Goal: Task Accomplishment & Management: Manage account settings

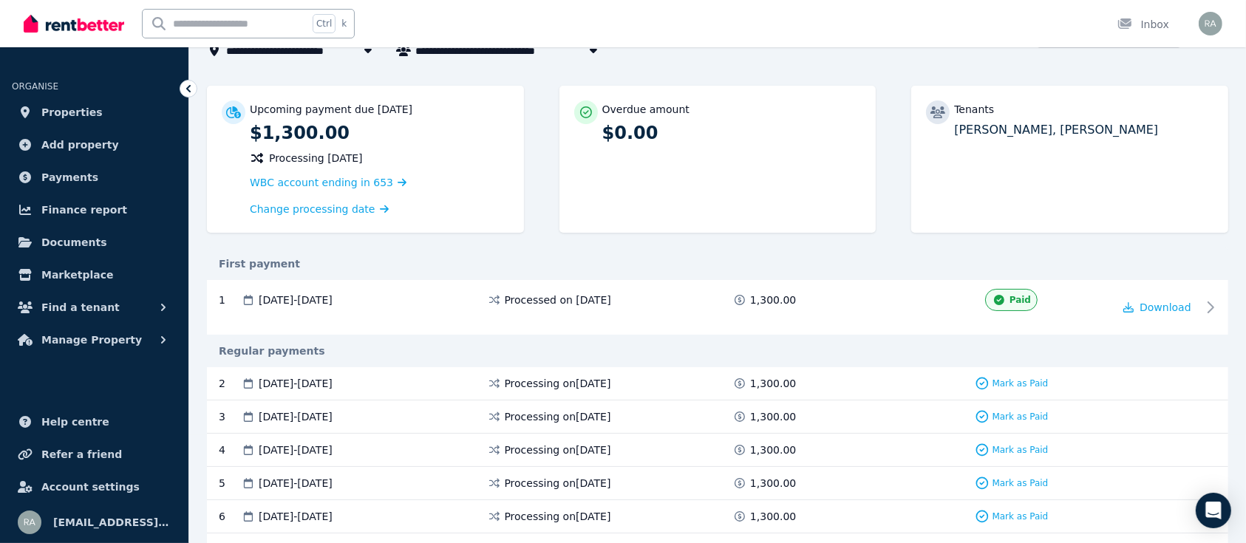
scroll to position [109, 0]
click at [92, 340] on span "Manage Property" at bounding box center [91, 340] width 100 height 18
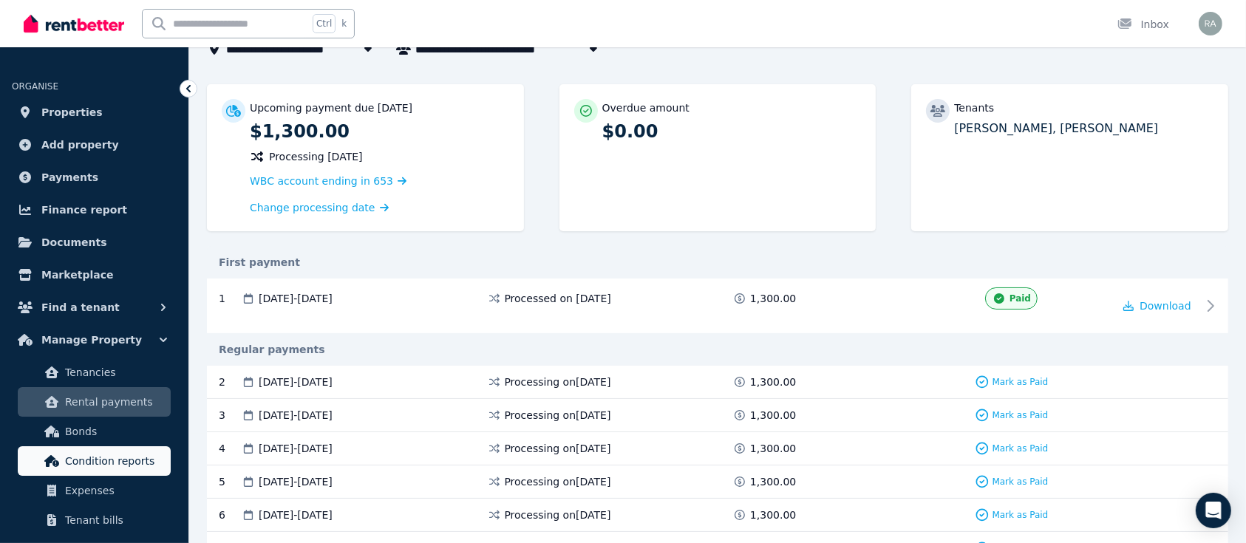
click at [136, 465] on span "Condition reports" at bounding box center [115, 461] width 100 height 18
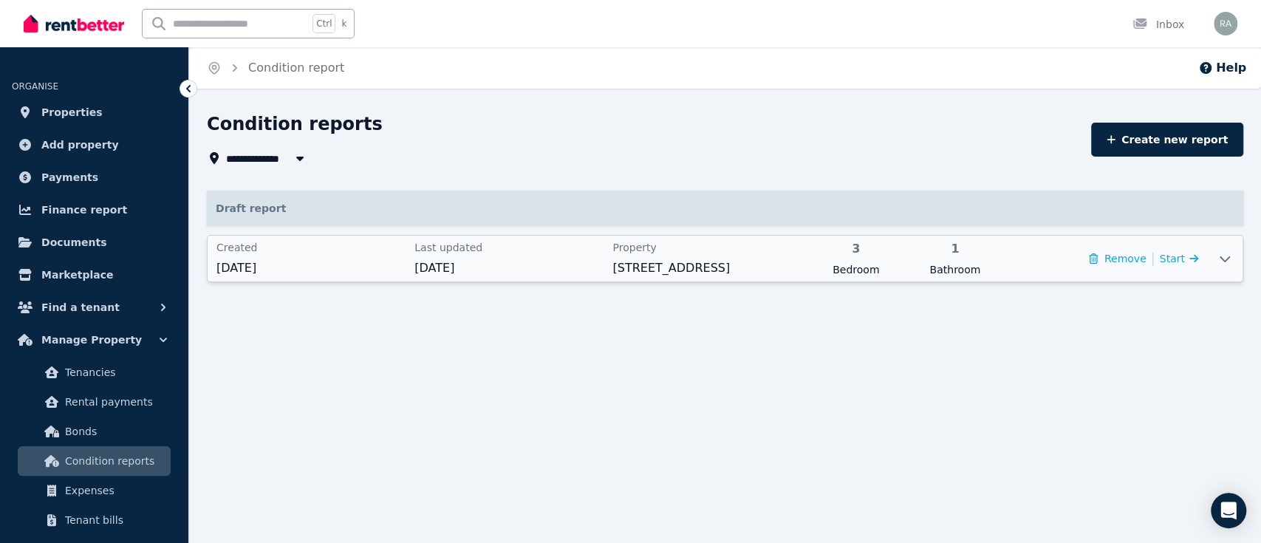
click at [1222, 260] on icon at bounding box center [1225, 259] width 18 height 12
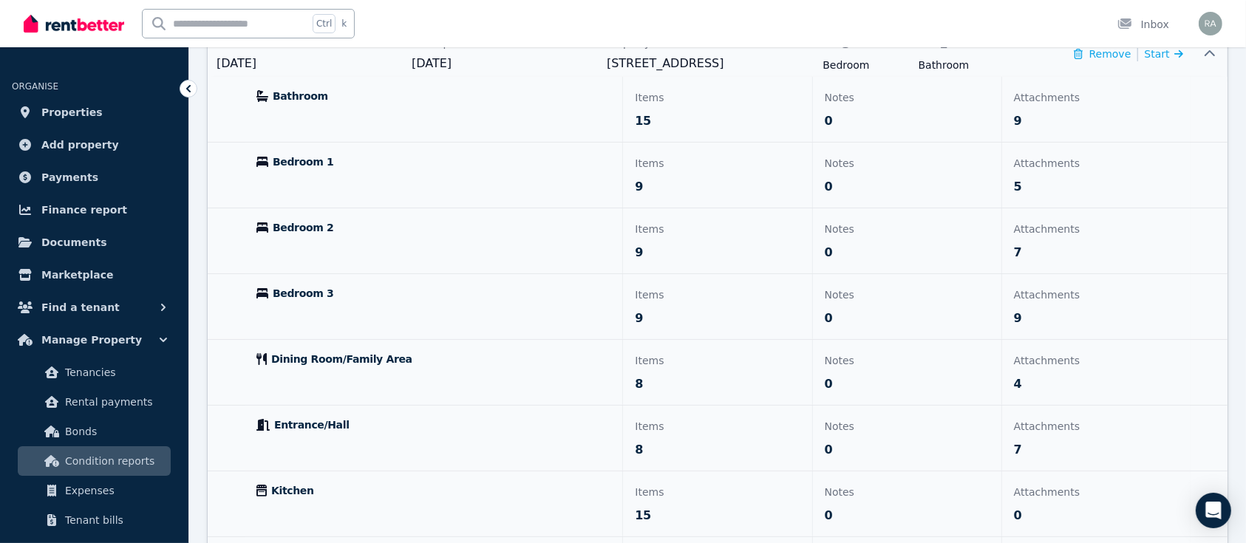
scroll to position [216, 0]
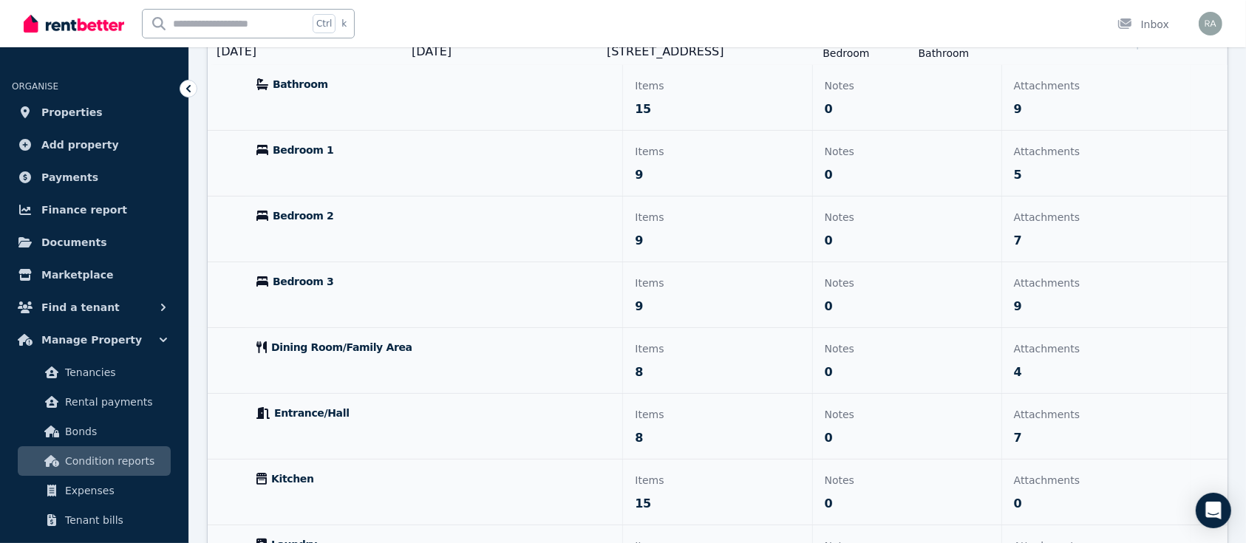
click at [857, 349] on p "Notes" at bounding box center [907, 349] width 165 height 18
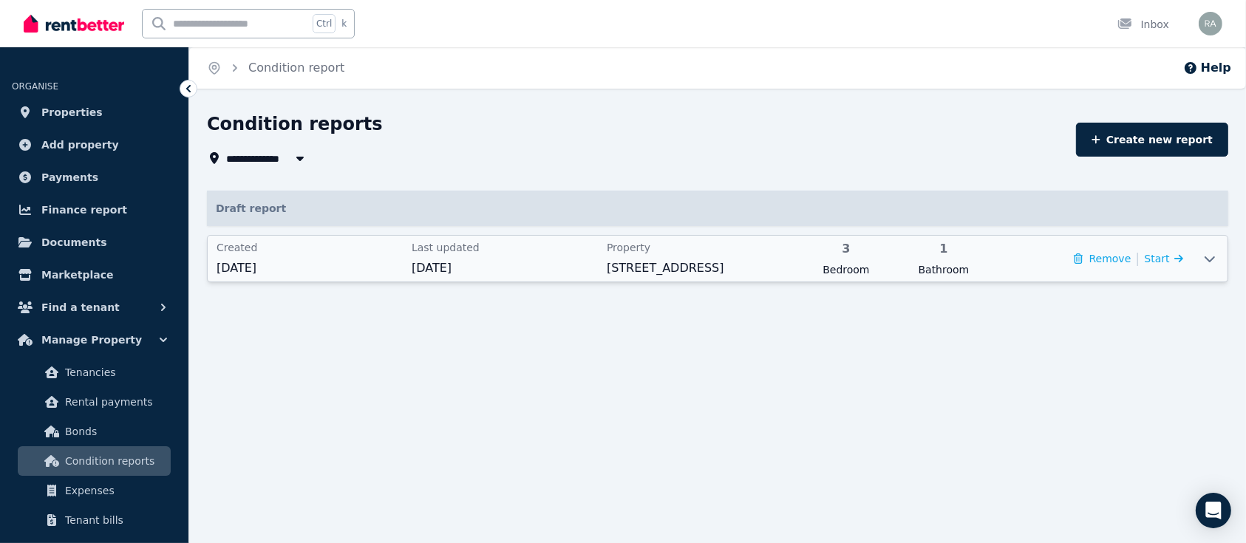
scroll to position [0, 0]
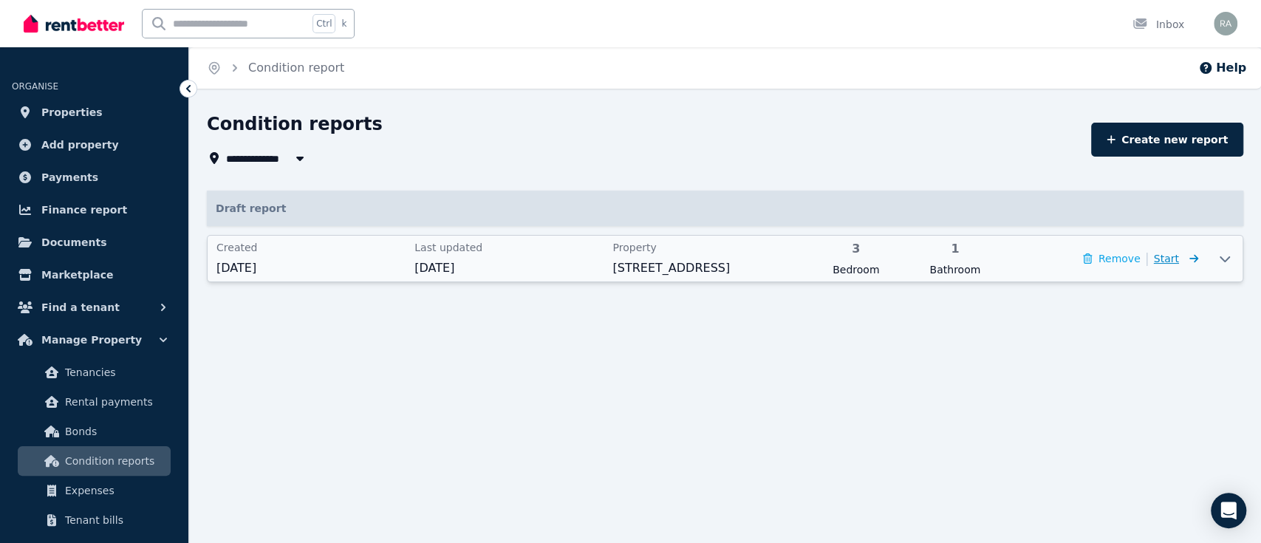
click at [1176, 253] on span "Start" at bounding box center [1166, 259] width 25 height 12
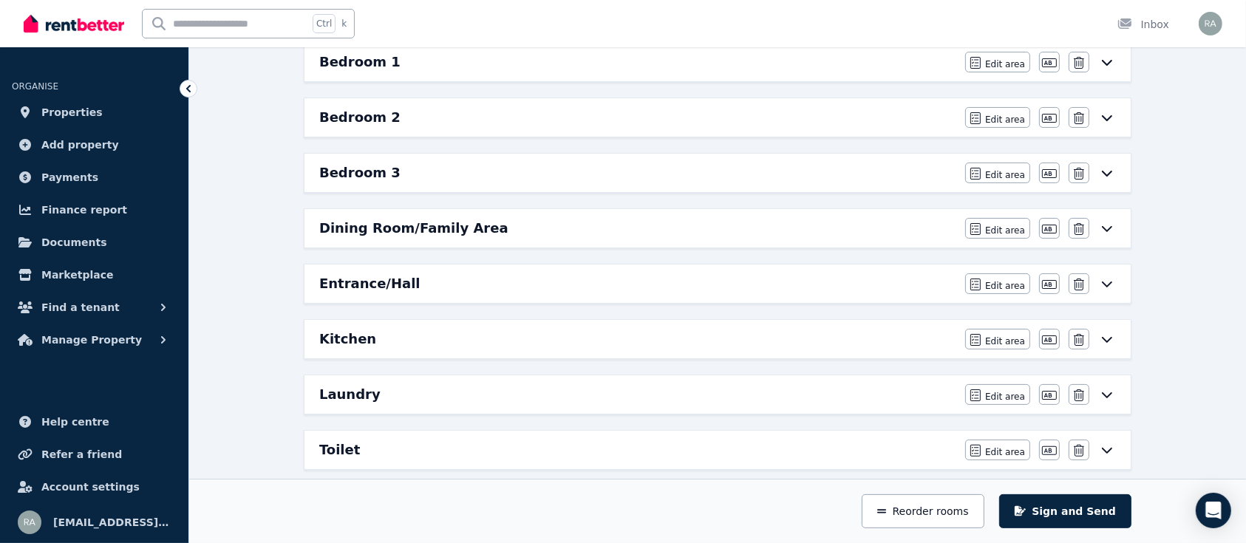
scroll to position [284, 0]
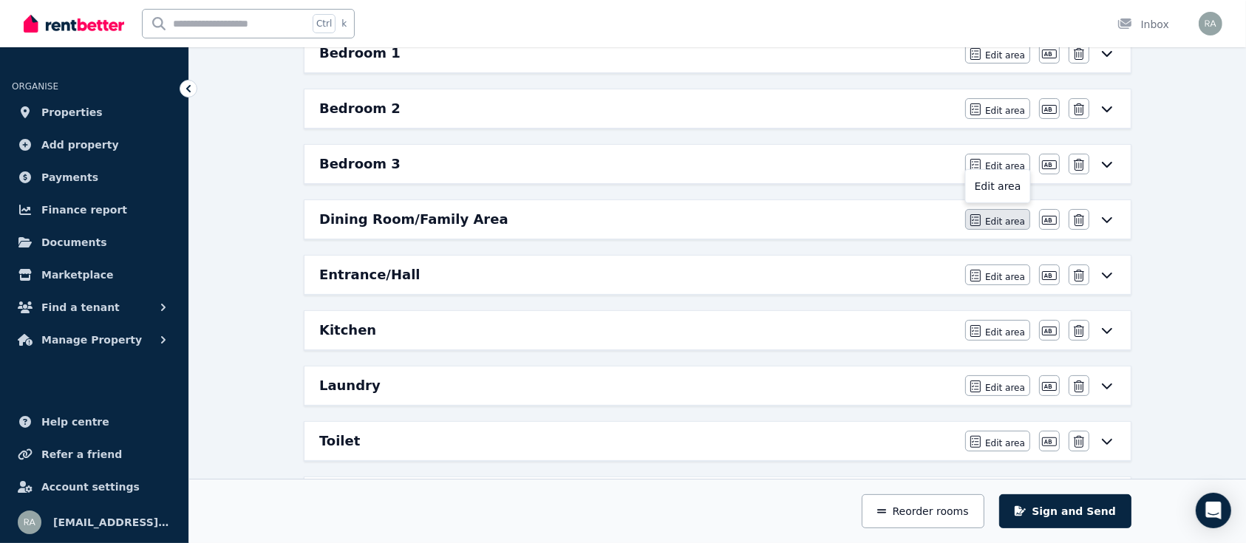
click at [1000, 222] on span "Edit area" at bounding box center [1005, 222] width 40 height 12
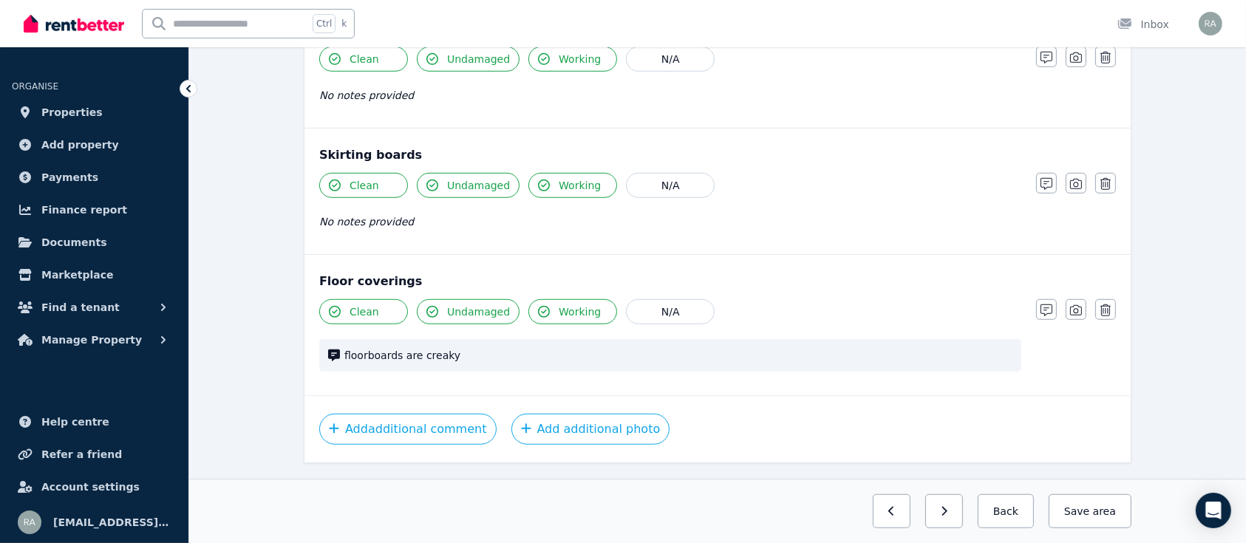
scroll to position [1091, 0]
click at [468, 347] on span "floorboards are creaky" at bounding box center [678, 354] width 668 height 15
click at [445, 347] on span "floorboards are creaky" at bounding box center [678, 354] width 668 height 15
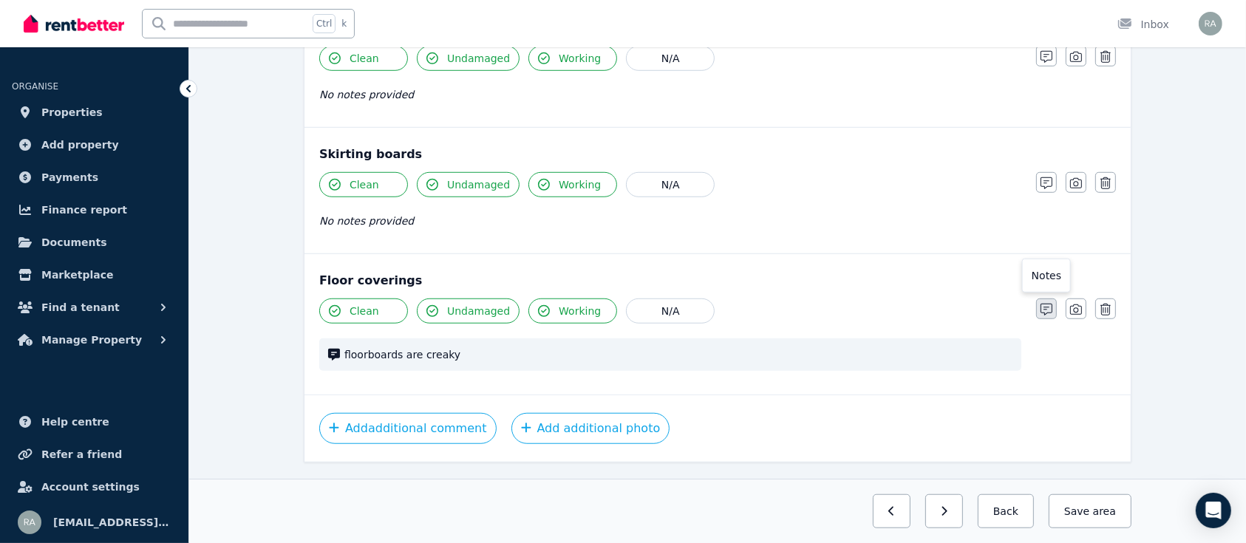
click at [1042, 304] on icon "button" at bounding box center [1046, 310] width 12 height 12
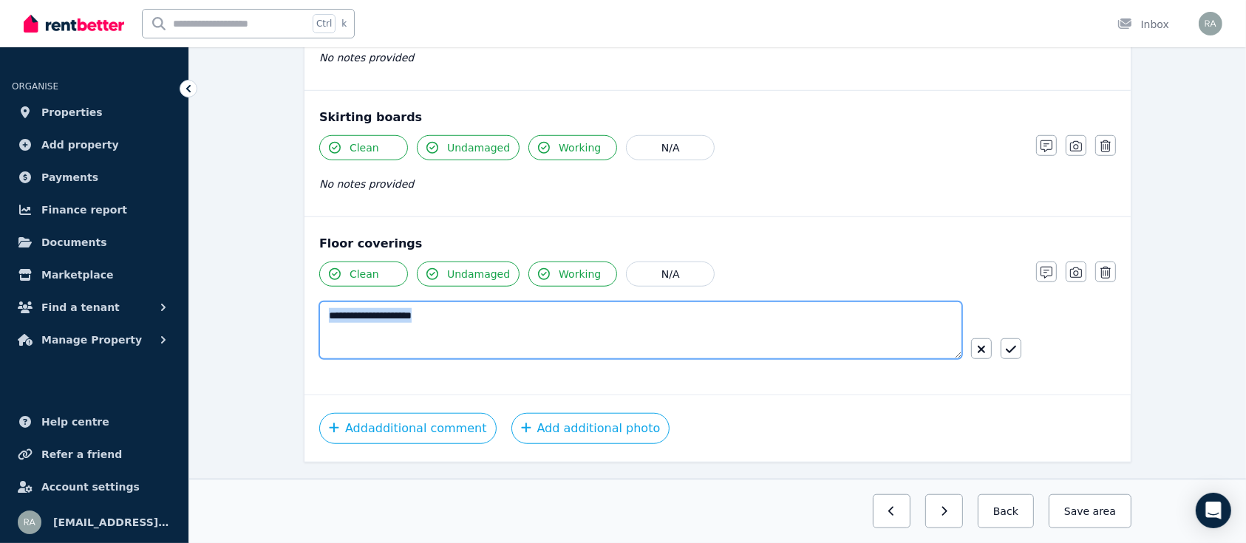
click at [580, 301] on textarea "**********" at bounding box center [640, 330] width 643 height 58
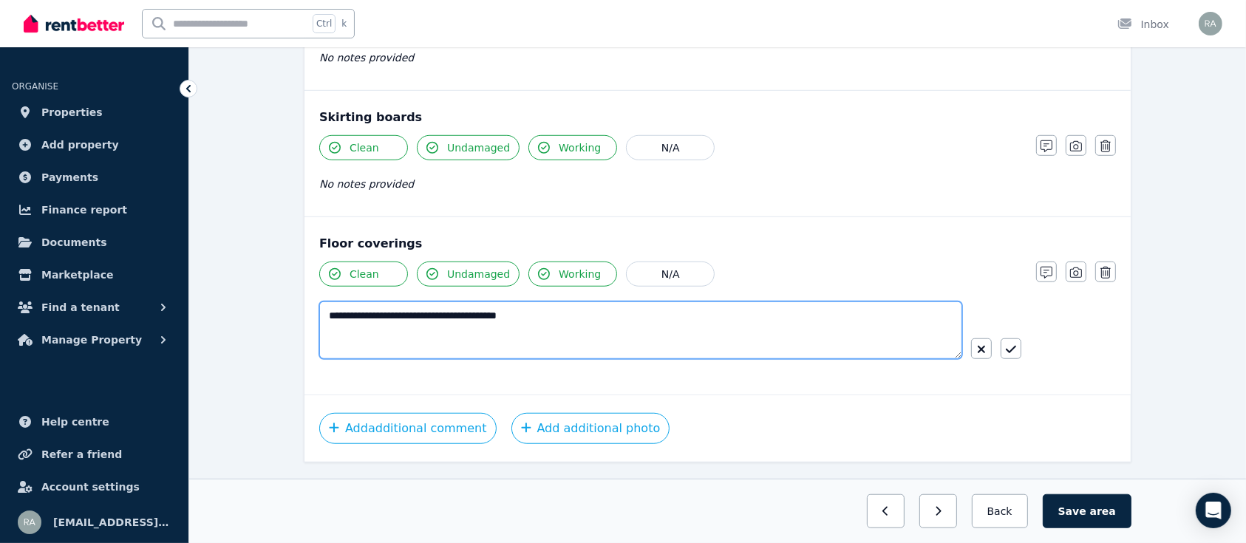
click at [492, 302] on textarea "**********" at bounding box center [640, 330] width 643 height 58
click at [576, 302] on textarea "**********" at bounding box center [640, 330] width 643 height 58
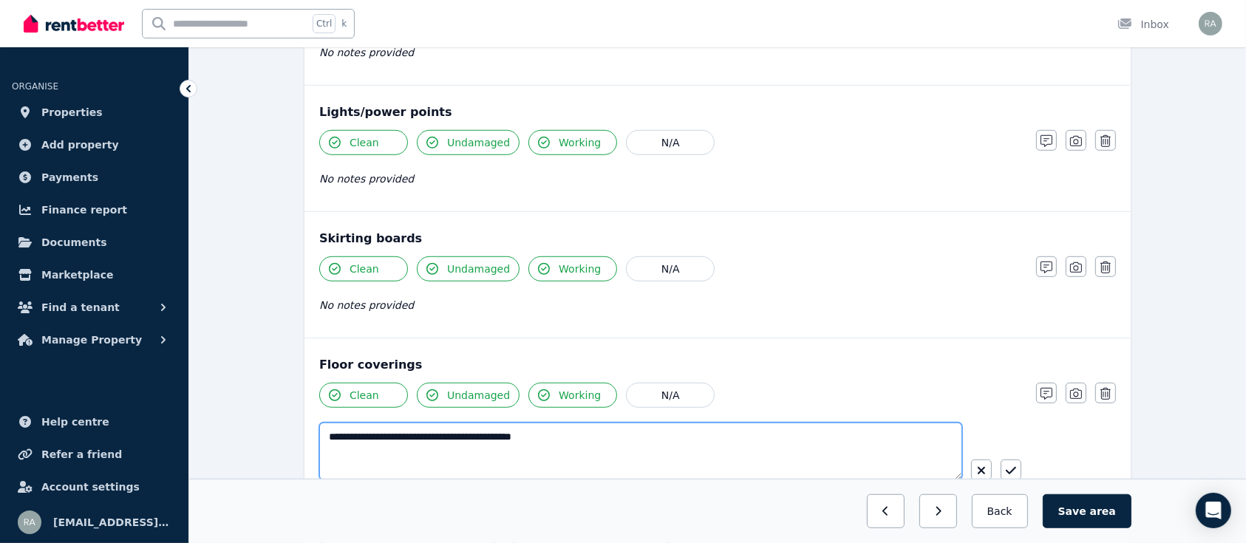
scroll to position [1006, 0]
type textarea "**********"
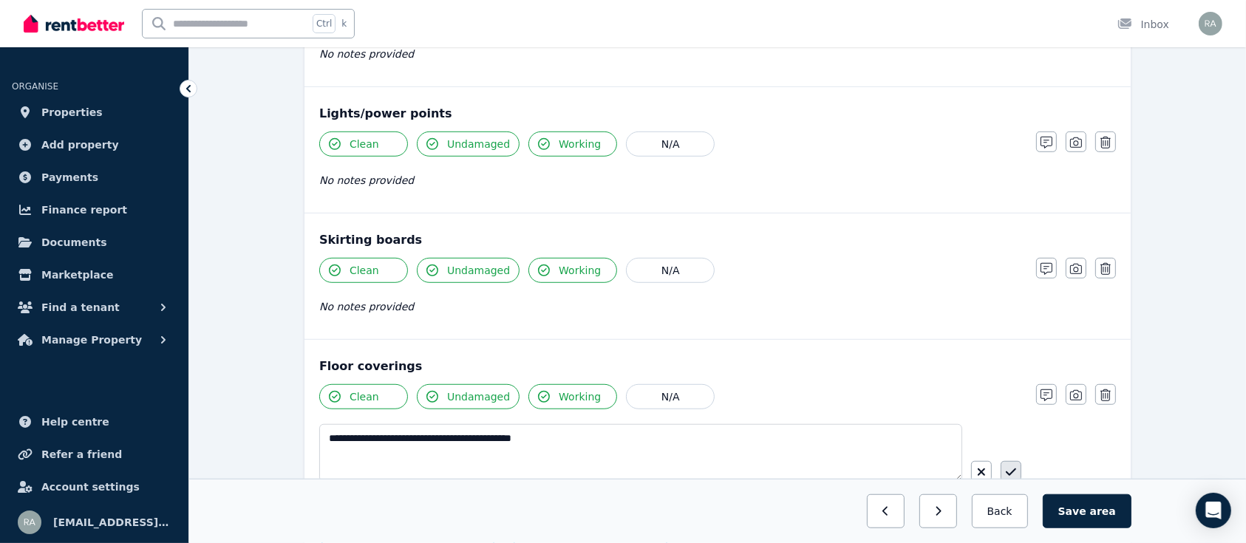
click at [1010, 466] on icon "button" at bounding box center [1011, 472] width 10 height 12
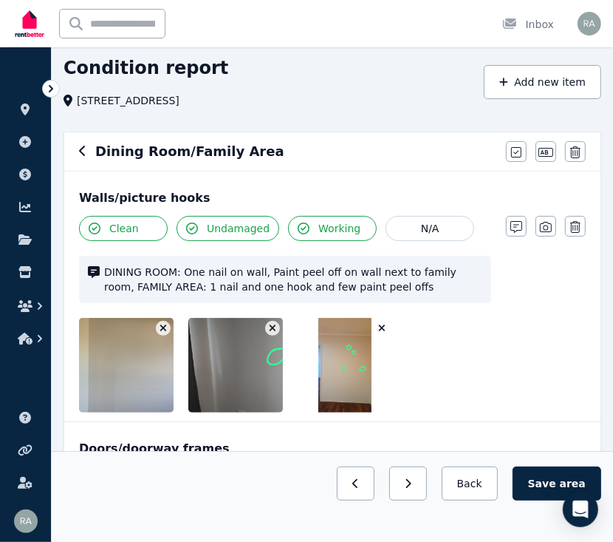
scroll to position [0, 0]
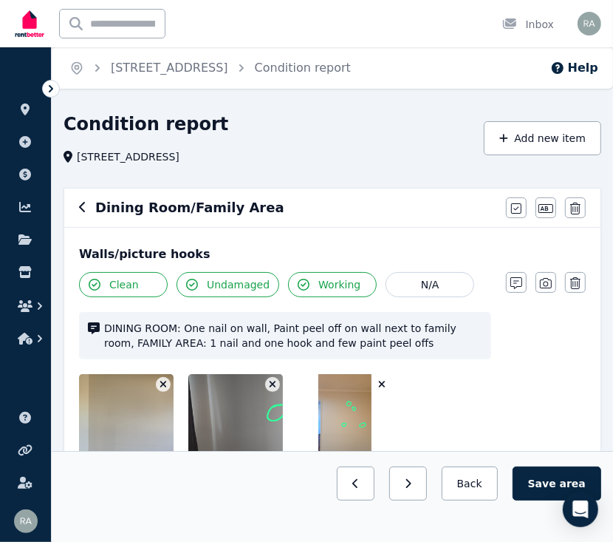
click at [78, 204] on div "Dining Room/Family Area Mark all items as good Edit name Delete" at bounding box center [332, 207] width 536 height 38
click at [546, 487] on button "Save area" at bounding box center [557, 483] width 89 height 34
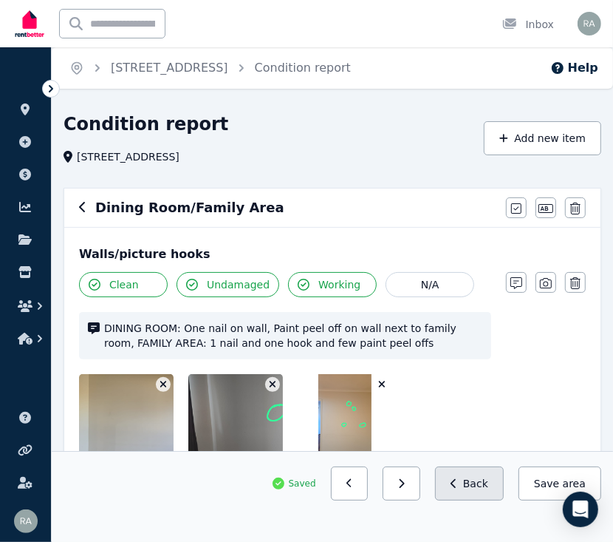
click at [460, 488] on button "Back" at bounding box center [469, 483] width 69 height 34
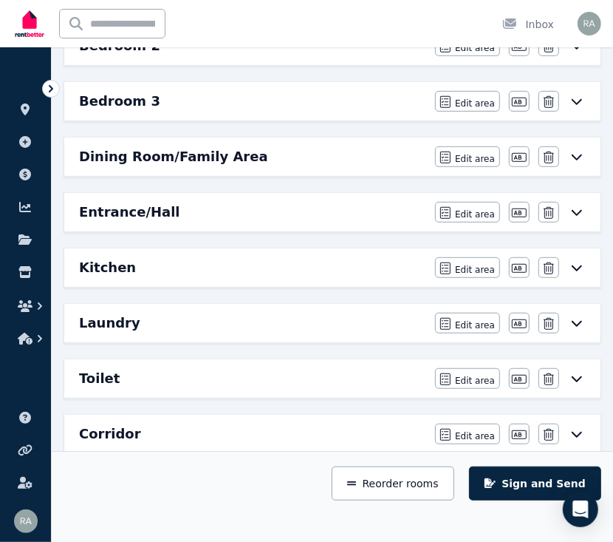
scroll to position [372, 0]
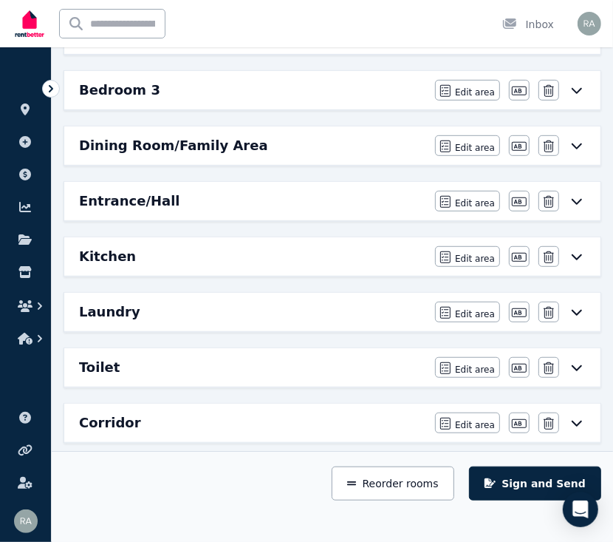
click at [316, 304] on div "Laundry" at bounding box center [252, 311] width 347 height 21
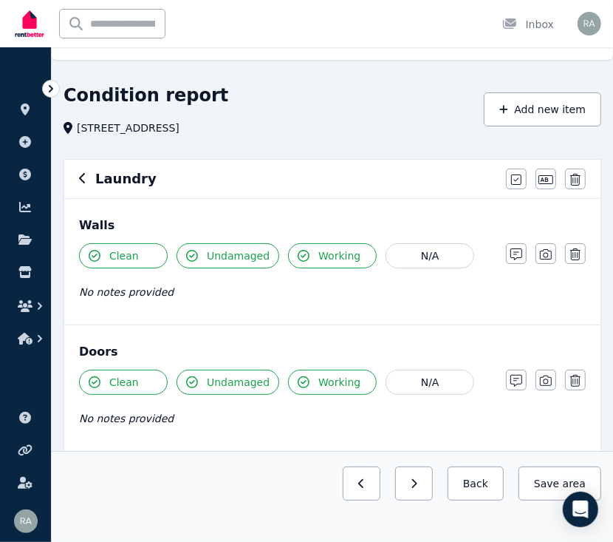
scroll to position [30, 0]
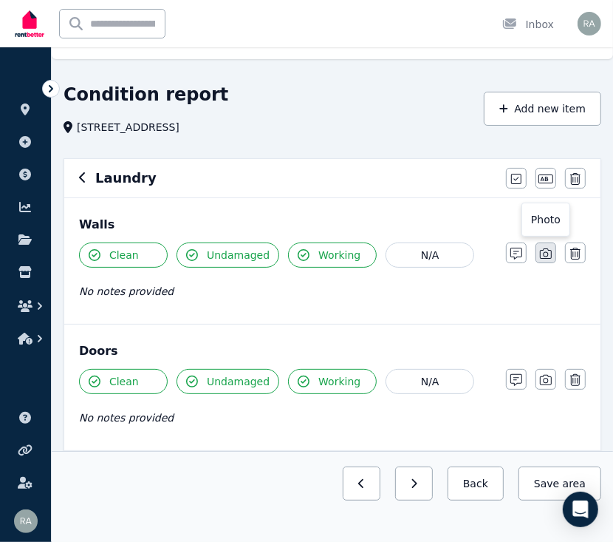
click at [541, 249] on icon "button" at bounding box center [546, 253] width 12 height 12
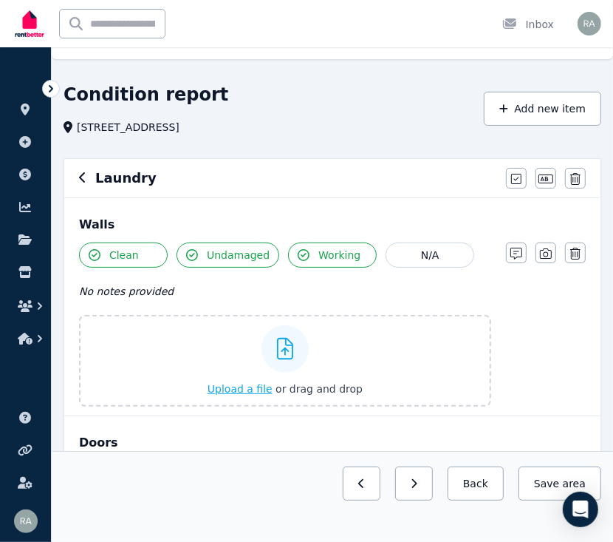
click at [234, 389] on span "Upload a file" at bounding box center [240, 389] width 65 height 12
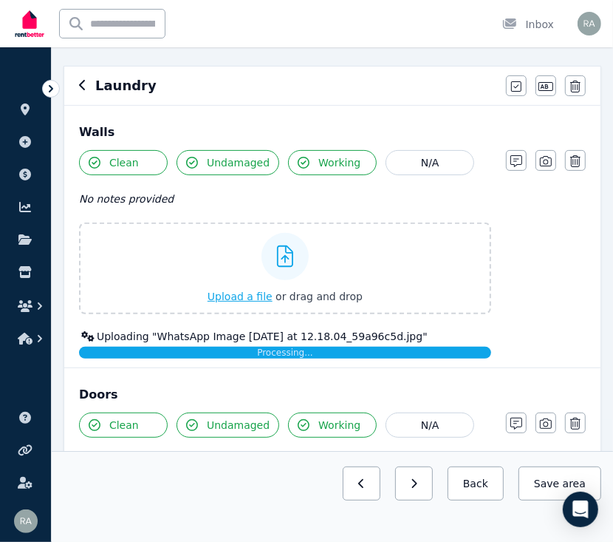
scroll to position [108, 0]
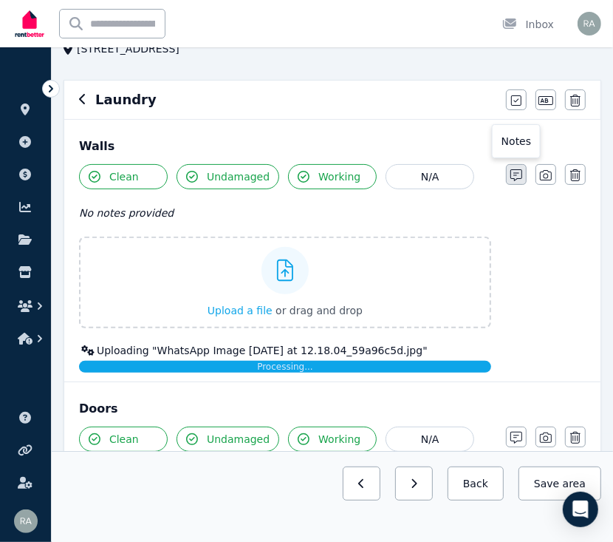
click at [519, 174] on icon "button" at bounding box center [517, 175] width 12 height 12
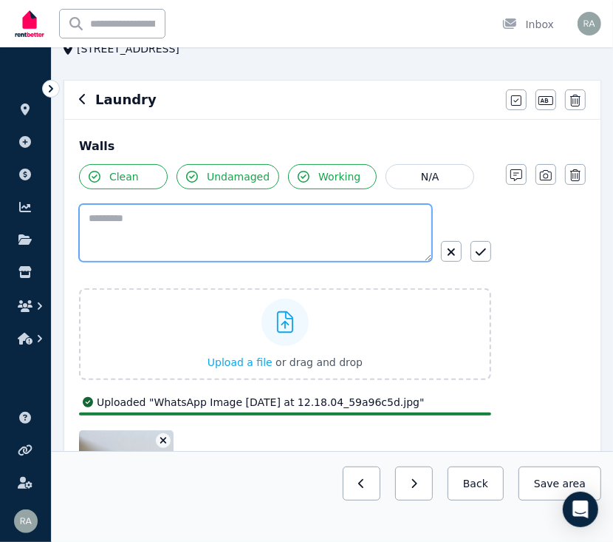
click at [180, 233] on textarea at bounding box center [255, 233] width 353 height 58
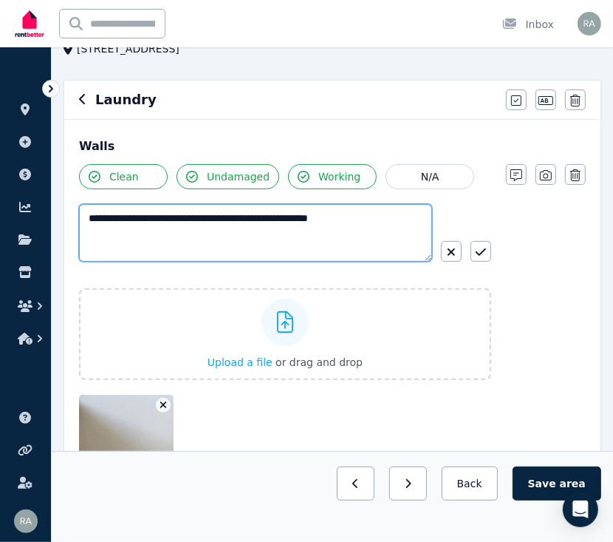
click at [307, 223] on textarea "**********" at bounding box center [255, 233] width 353 height 58
type textarea "**********"
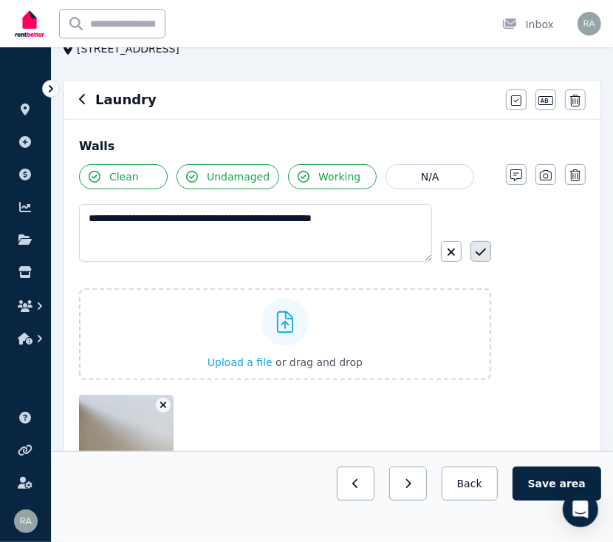
click at [480, 253] on icon "button" at bounding box center [481, 251] width 10 height 7
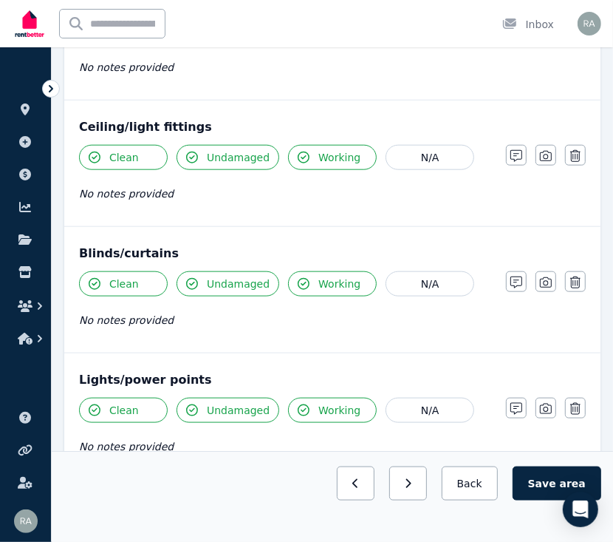
scroll to position [728, 0]
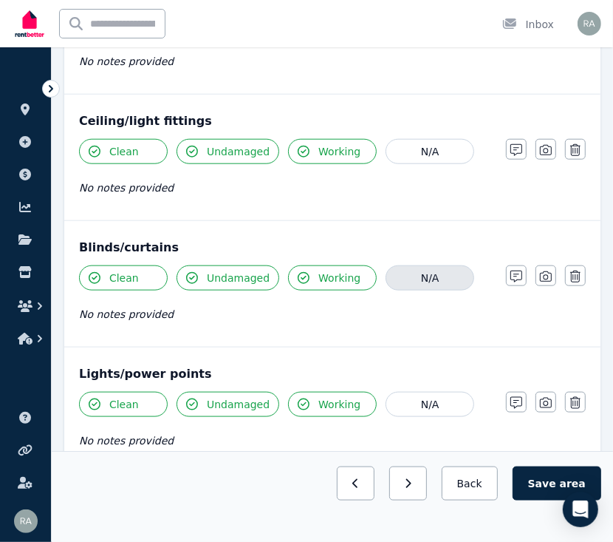
click at [412, 265] on button "N/A" at bounding box center [430, 277] width 89 height 25
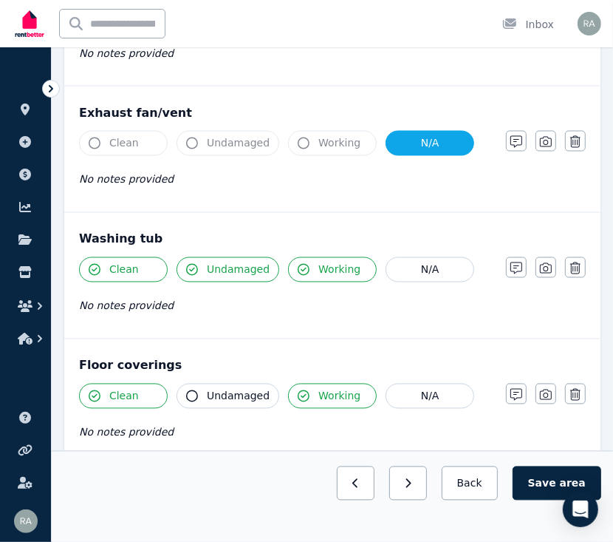
scroll to position [1242, 0]
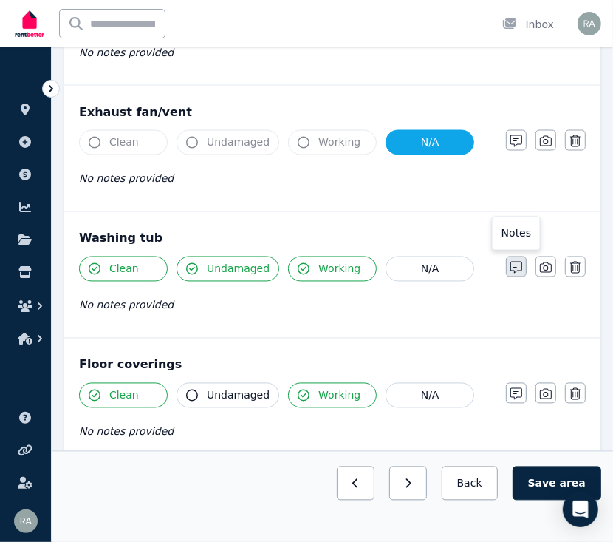
click at [518, 267] on icon "button" at bounding box center [517, 268] width 12 height 12
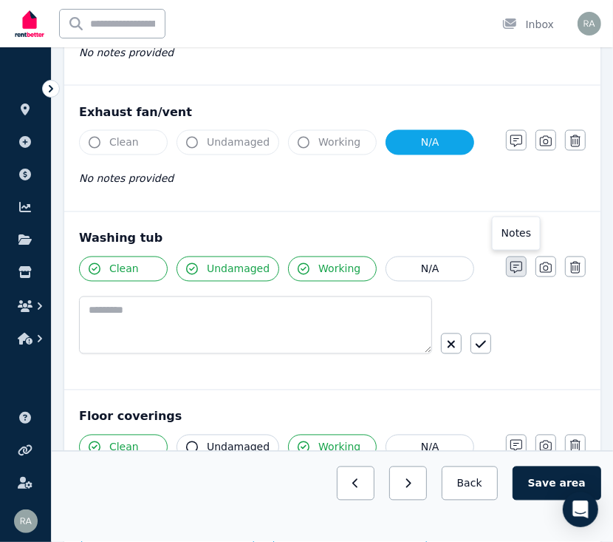
scroll to position [1294, 0]
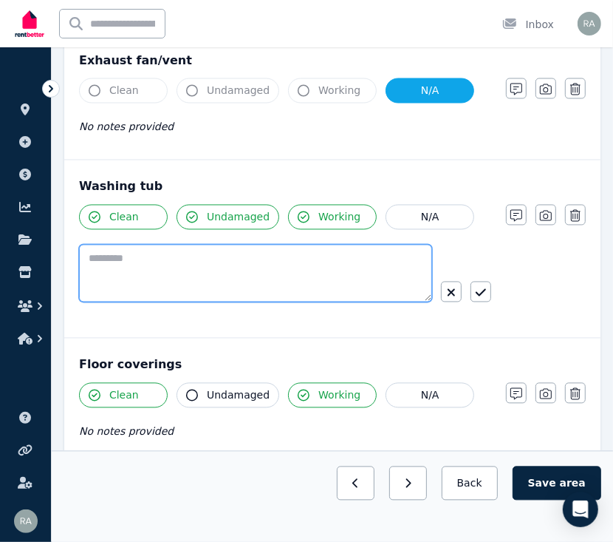
click at [239, 269] on textarea at bounding box center [255, 274] width 353 height 58
type textarea "**********"
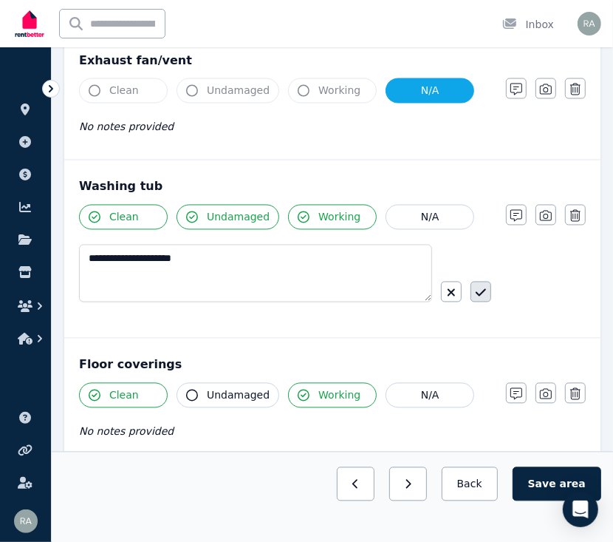
click at [488, 294] on button "button" at bounding box center [481, 291] width 21 height 21
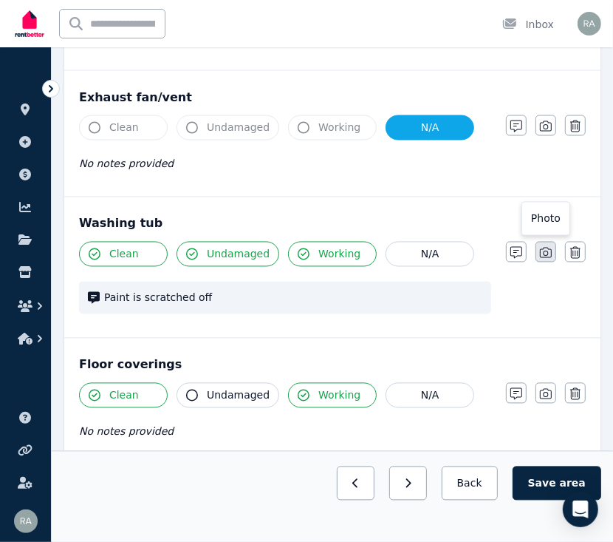
click at [550, 253] on icon "button" at bounding box center [546, 253] width 12 height 12
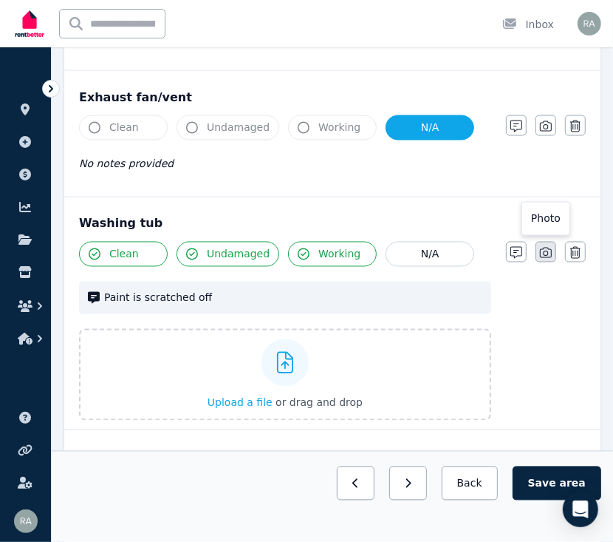
scroll to position [1348, 0]
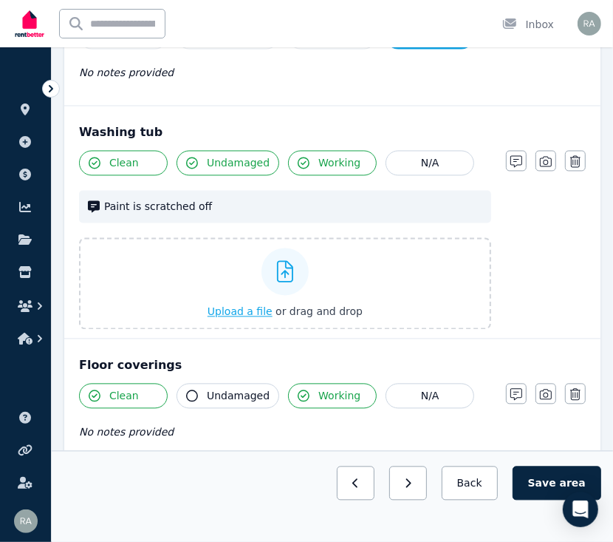
click at [254, 310] on span "Upload a file" at bounding box center [240, 312] width 65 height 12
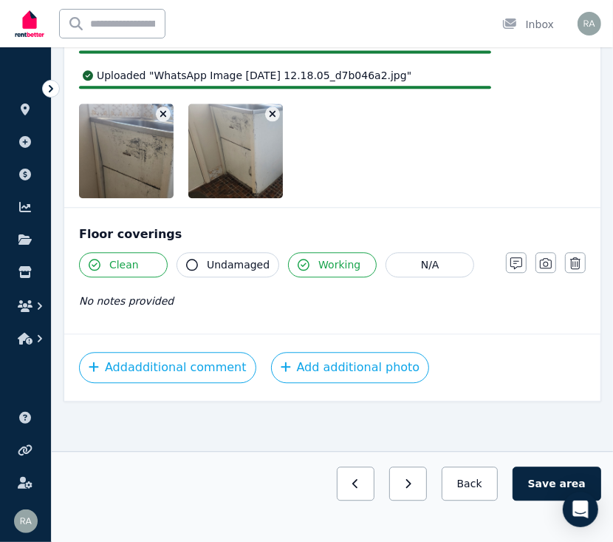
scroll to position [1588, 0]
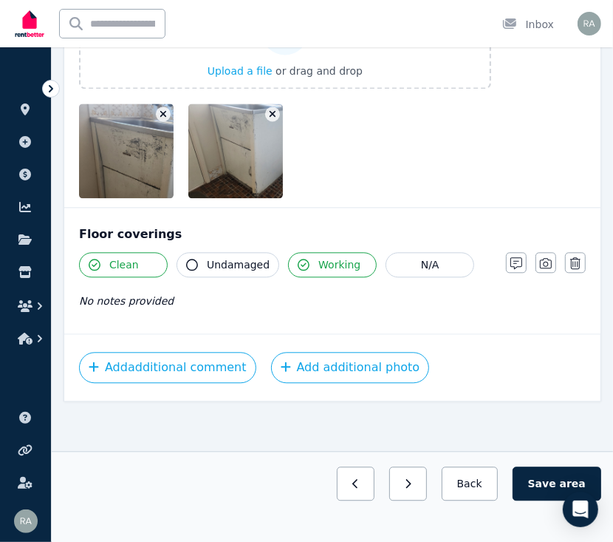
click at [535, 259] on div "Notes Photo Delete" at bounding box center [546, 262] width 80 height 21
click at [542, 259] on icon "button" at bounding box center [546, 263] width 12 height 12
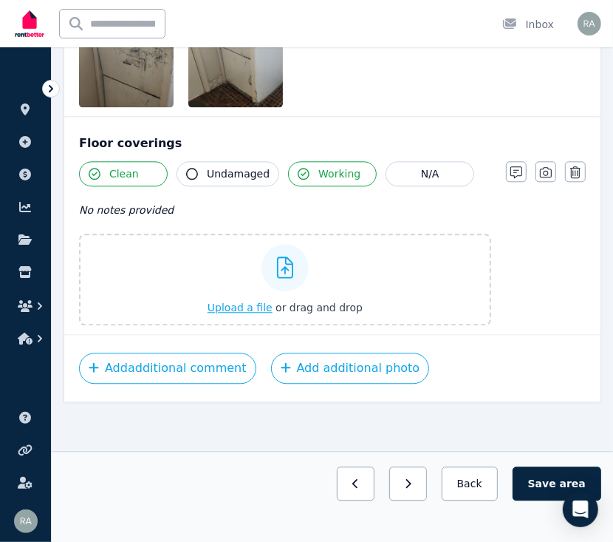
click at [250, 307] on span "Upload a file" at bounding box center [240, 307] width 65 height 12
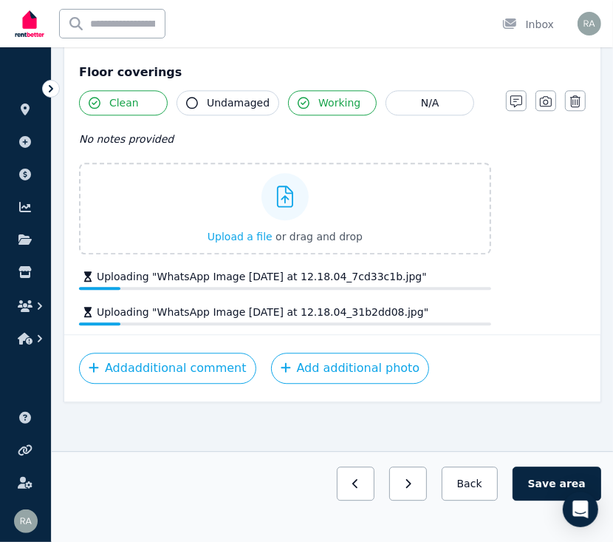
scroll to position [1768, 0]
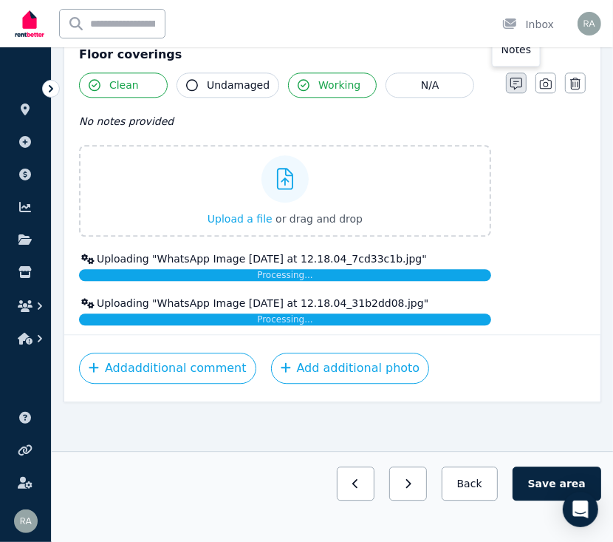
click at [511, 72] on button "button" at bounding box center [516, 82] width 21 height 21
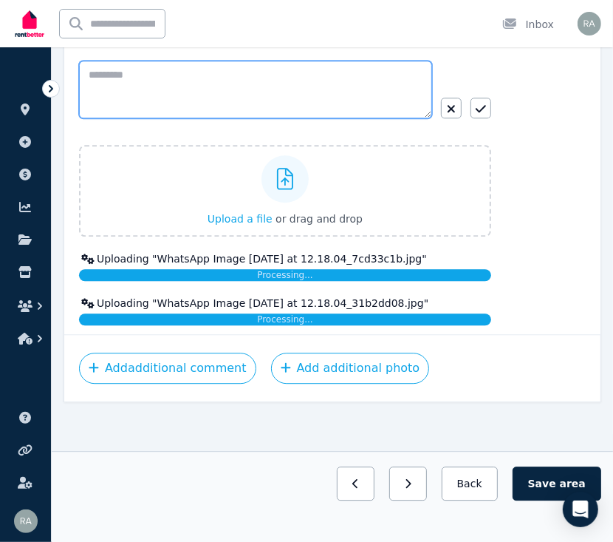
click at [180, 75] on textarea at bounding box center [255, 90] width 353 height 58
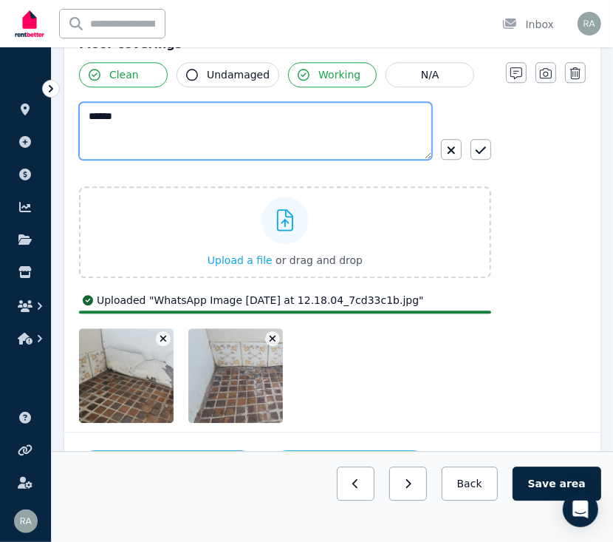
scroll to position [1707, 0]
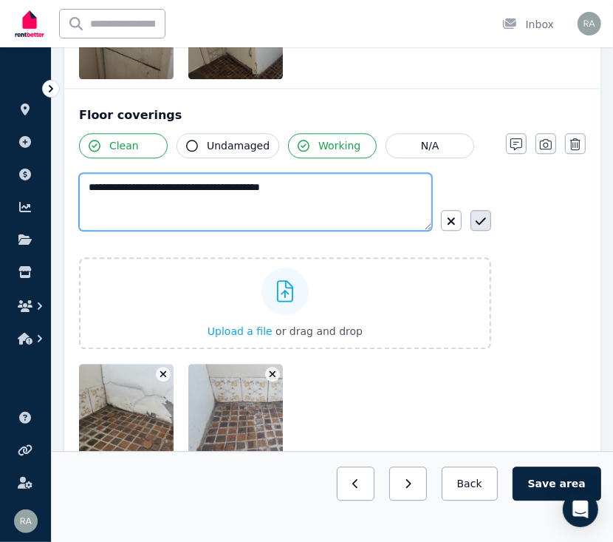
type textarea "**********"
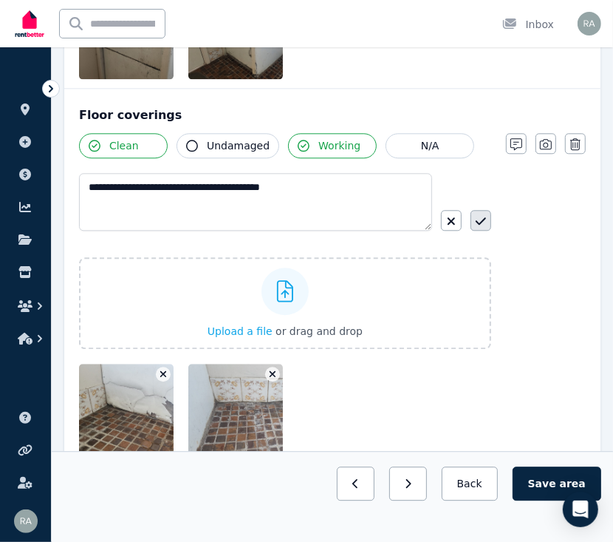
click at [485, 217] on icon "button" at bounding box center [481, 220] width 10 height 7
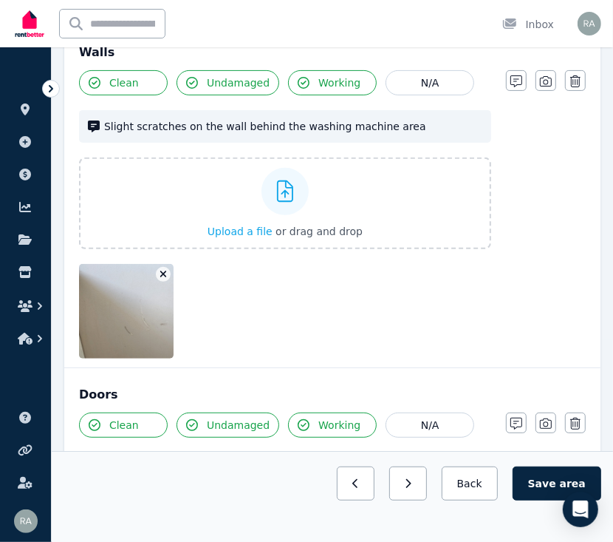
scroll to position [202, 0]
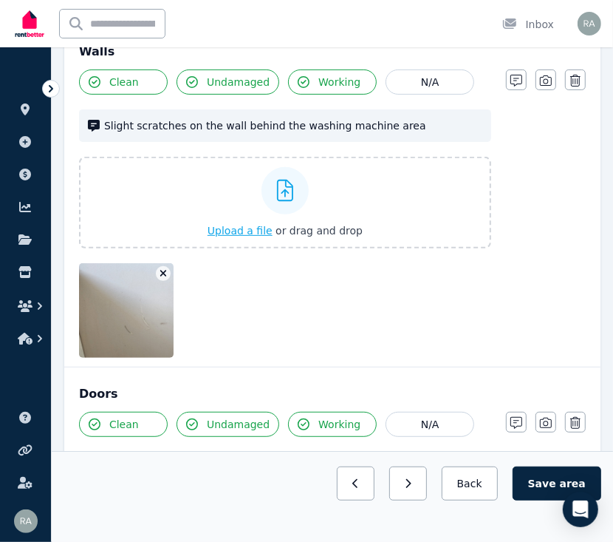
click at [245, 230] on span "Upload a file" at bounding box center [240, 231] width 65 height 12
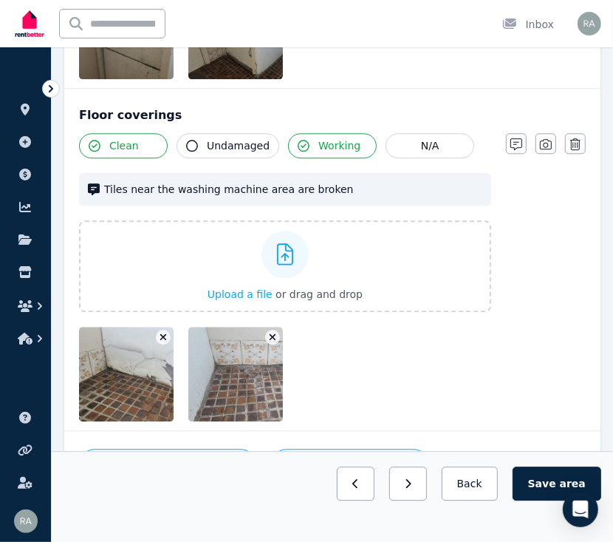
scroll to position [1803, 0]
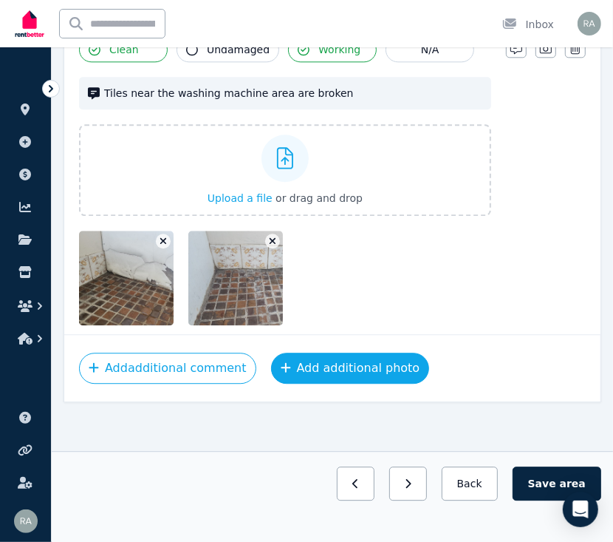
click at [291, 369] on button "Add additional photo" at bounding box center [350, 367] width 159 height 31
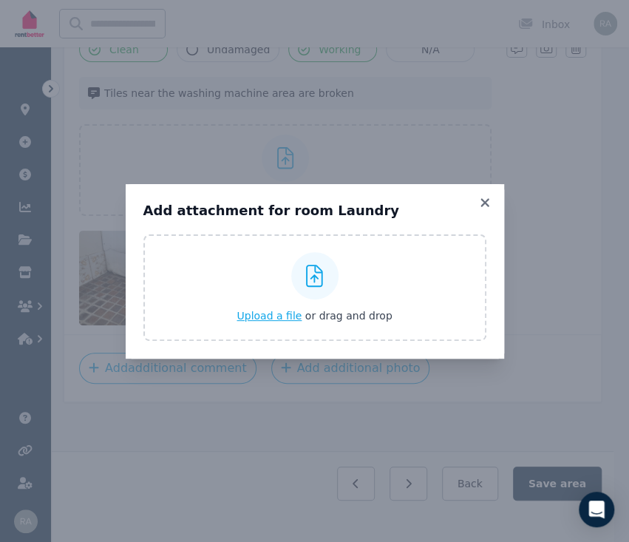
click at [267, 310] on span "Upload a file" at bounding box center [268, 316] width 65 height 12
click at [278, 310] on span "Upload a file" at bounding box center [268, 316] width 65 height 12
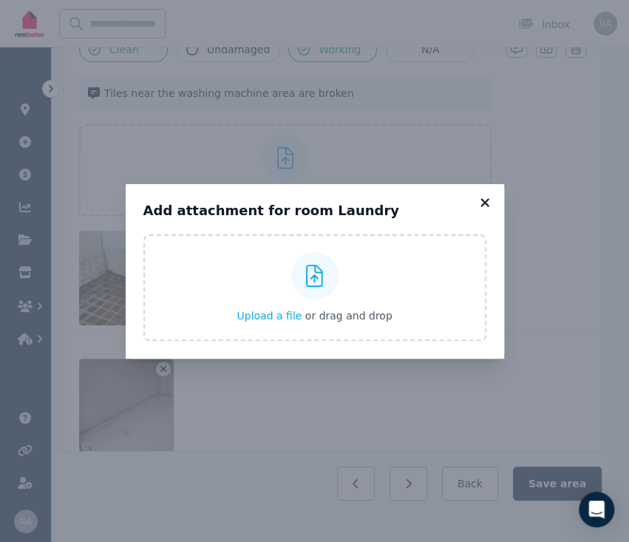
click at [485, 203] on icon at bounding box center [484, 202] width 8 height 8
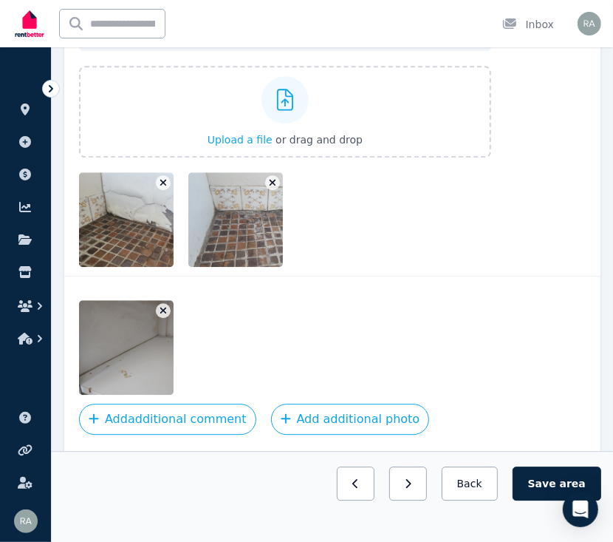
scroll to position [1913, 0]
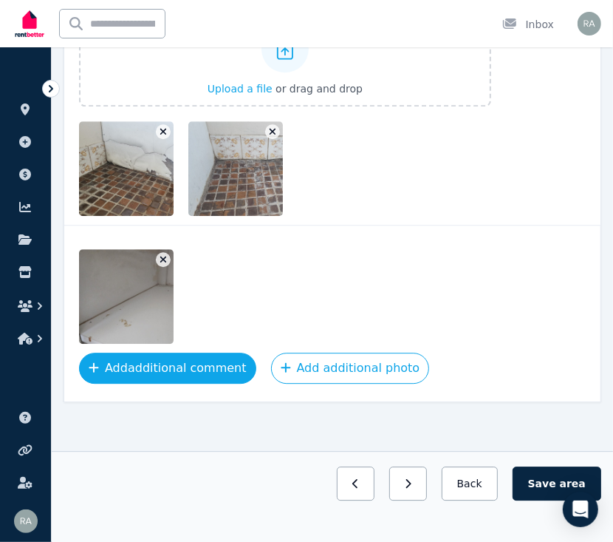
click at [168, 364] on button "Add additional comment" at bounding box center [167, 367] width 177 height 31
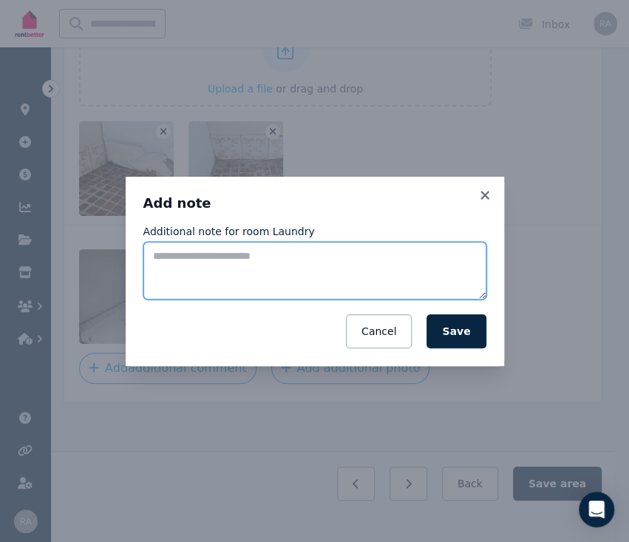
click at [193, 266] on textarea "Additional note for room Laundry" at bounding box center [314, 271] width 343 height 58
click at [235, 271] on textarea "*" at bounding box center [314, 271] width 343 height 58
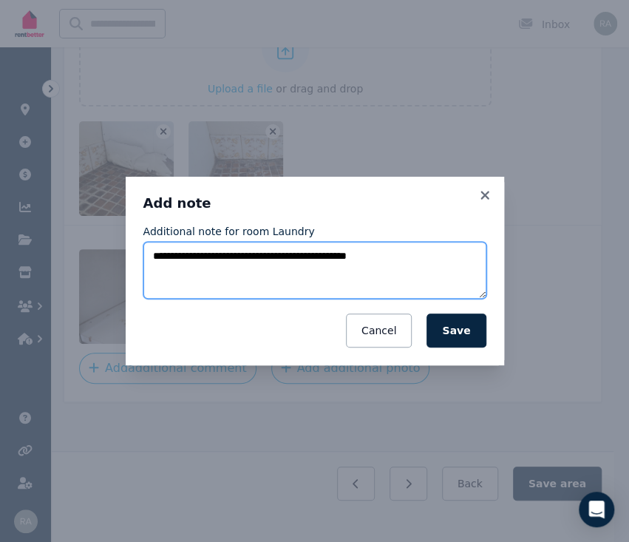
click at [290, 257] on textarea "**********" at bounding box center [314, 271] width 343 height 58
click at [160, 258] on textarea "**********" at bounding box center [314, 271] width 343 height 58
click at [189, 257] on textarea "**********" at bounding box center [314, 271] width 343 height 58
type textarea "**********"
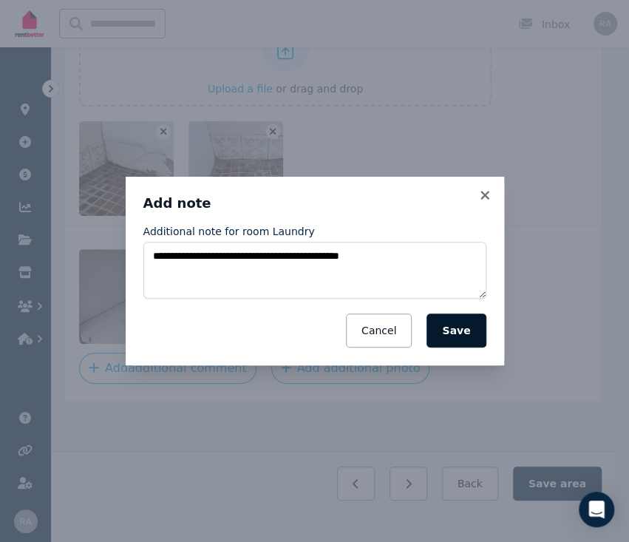
click at [467, 335] on button "Save" at bounding box center [455, 330] width 59 height 34
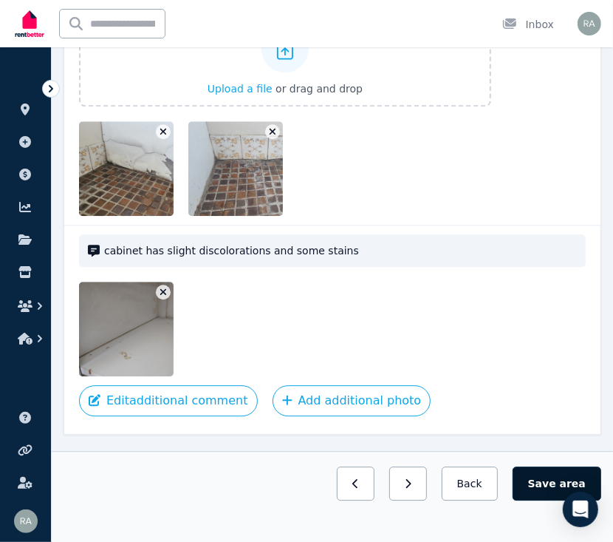
click at [536, 489] on button "Save area" at bounding box center [557, 483] width 89 height 34
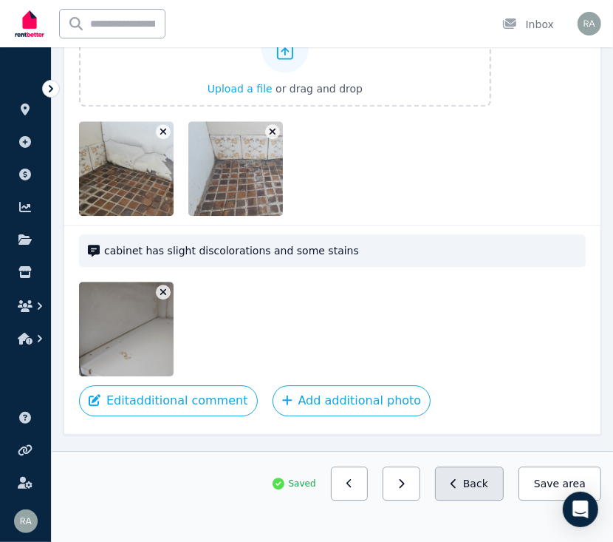
click at [471, 480] on button "Back" at bounding box center [469, 483] width 69 height 34
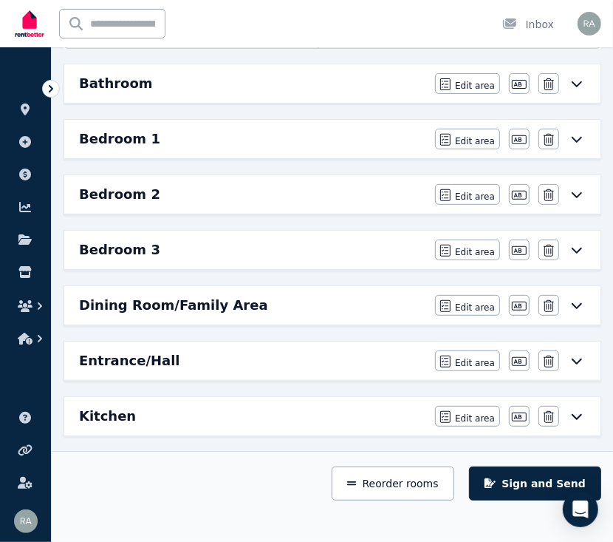
scroll to position [212, 0]
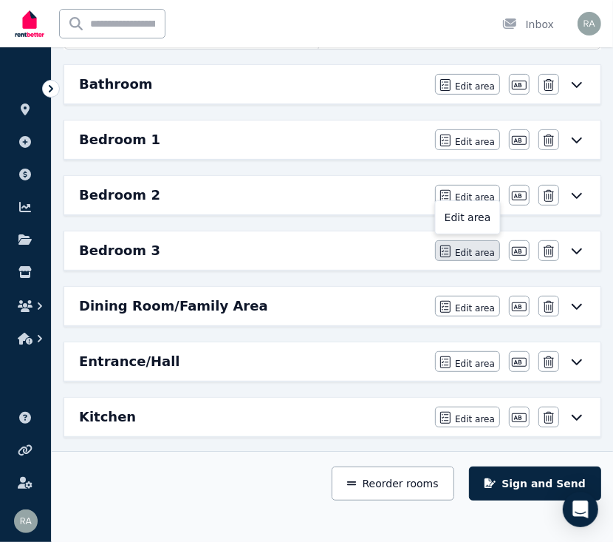
click at [461, 259] on button "Edit area" at bounding box center [467, 250] width 65 height 21
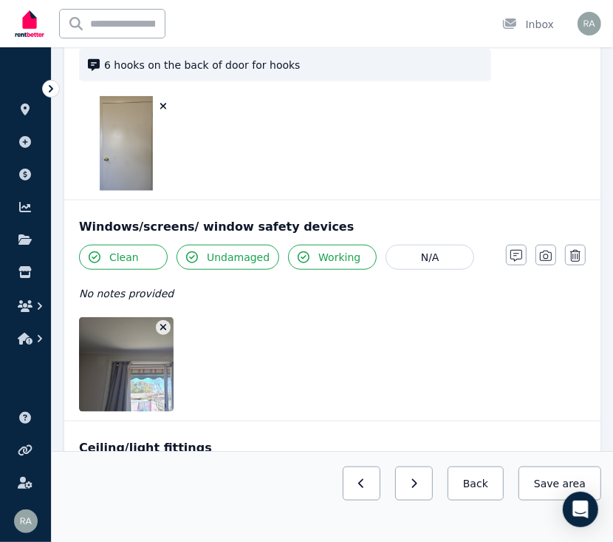
scroll to position [652, 0]
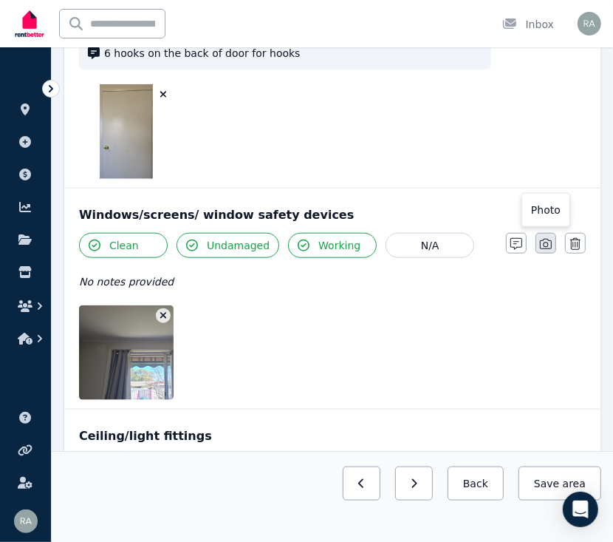
click at [551, 233] on button "button" at bounding box center [546, 243] width 21 height 21
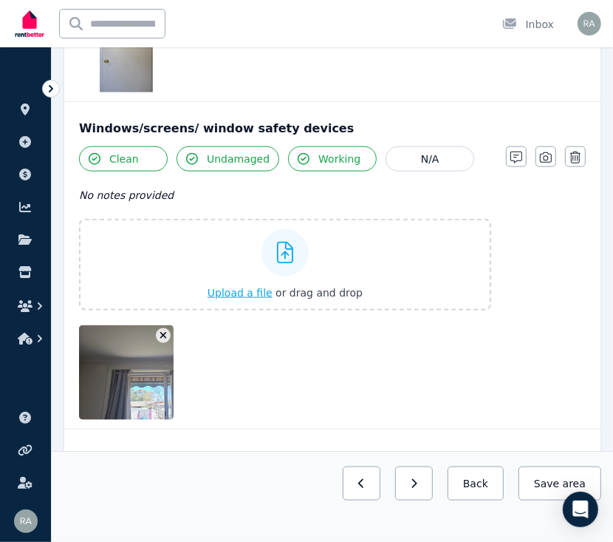
scroll to position [744, 0]
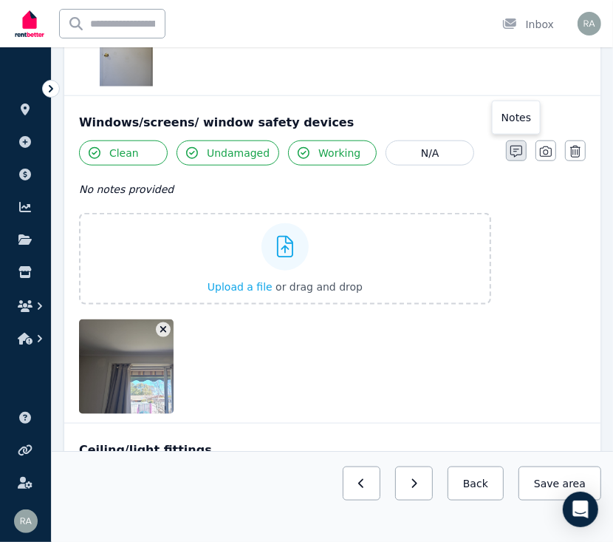
click at [518, 146] on icon "button" at bounding box center [517, 152] width 12 height 12
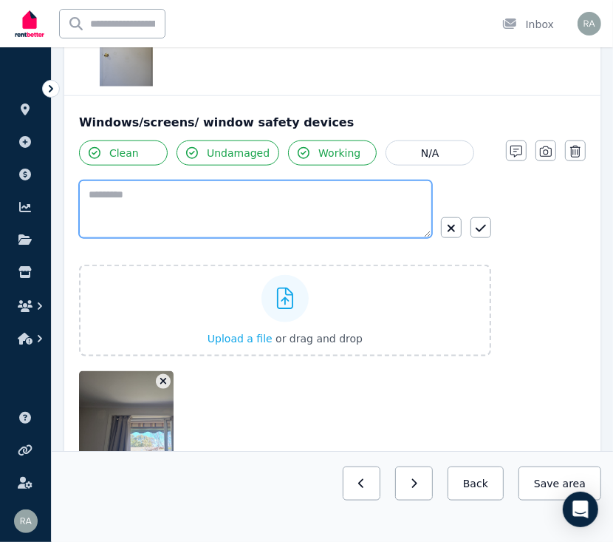
click at [191, 190] on textarea at bounding box center [255, 209] width 353 height 58
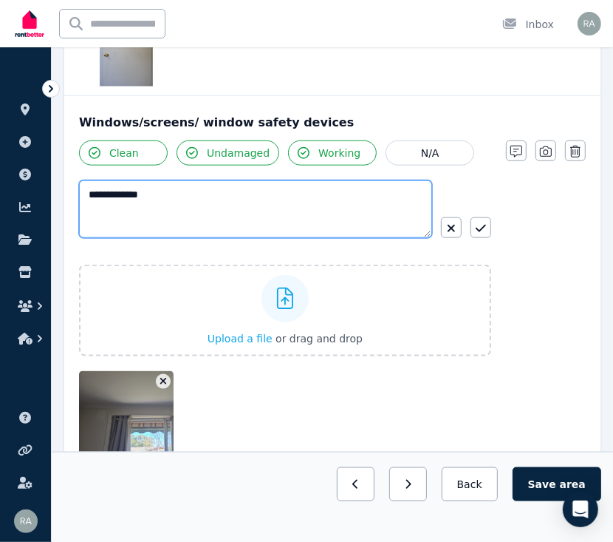
click at [281, 180] on textarea "**********" at bounding box center [255, 209] width 353 height 58
type textarea "**********"
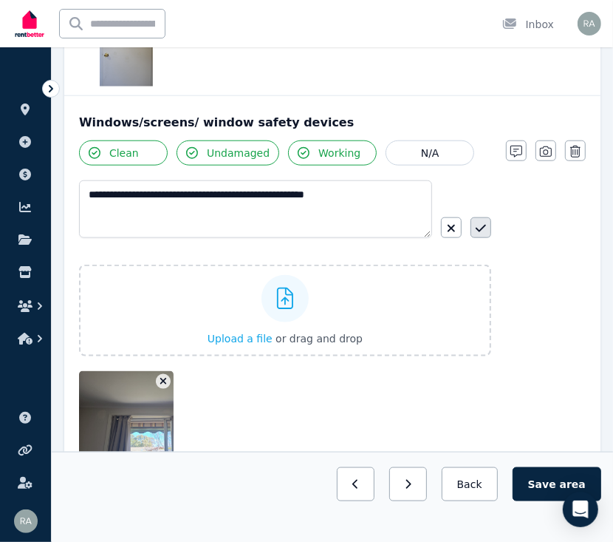
click at [479, 222] on icon "button" at bounding box center [481, 228] width 10 height 12
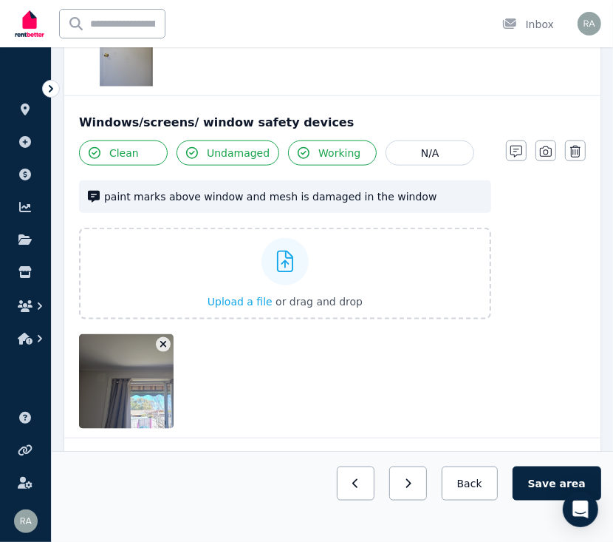
click at [244, 146] on span "Undamaged" at bounding box center [238, 153] width 63 height 15
click at [247, 146] on span "Undamaged" at bounding box center [238, 153] width 63 height 15
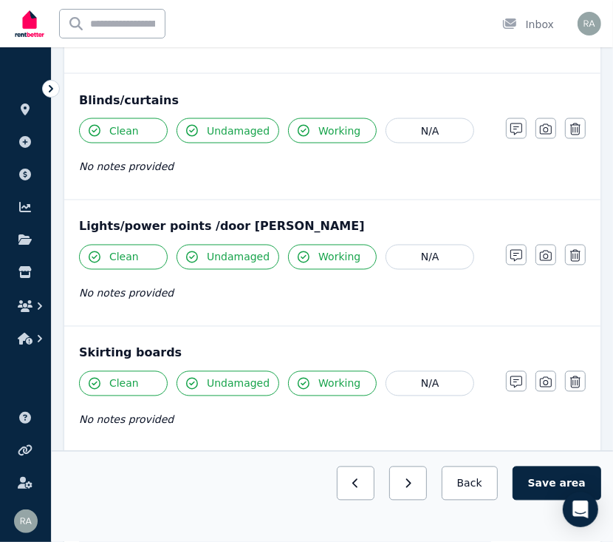
scroll to position [1235, 0]
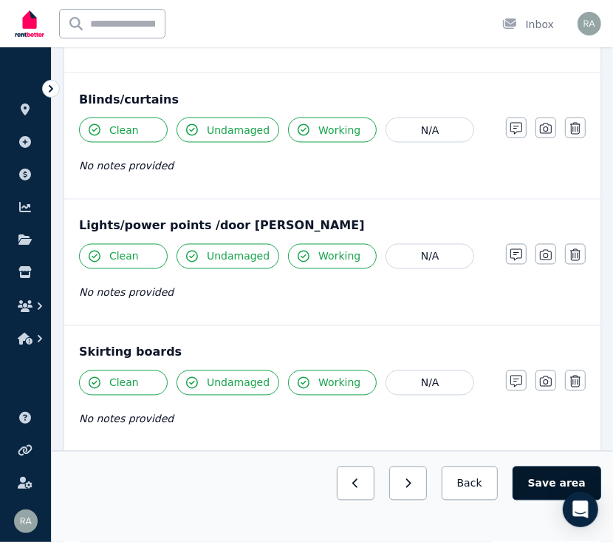
click at [561, 483] on button "Save area" at bounding box center [557, 483] width 89 height 34
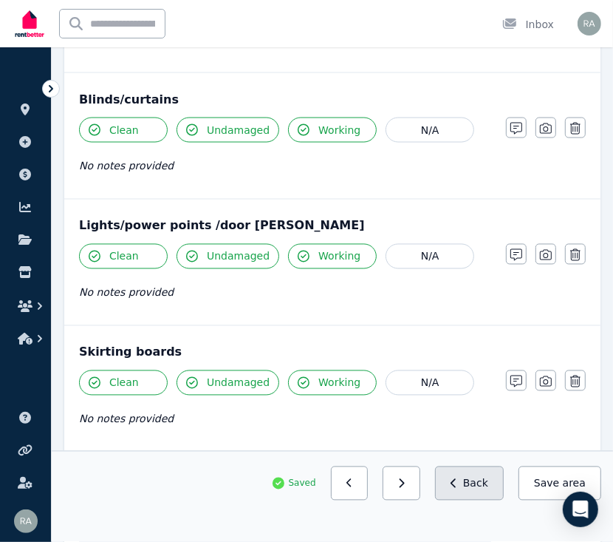
click at [491, 488] on button "Back" at bounding box center [469, 483] width 69 height 34
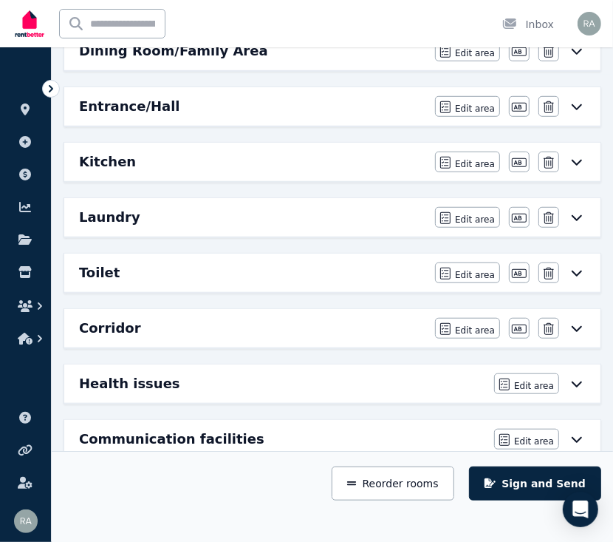
scroll to position [614, 0]
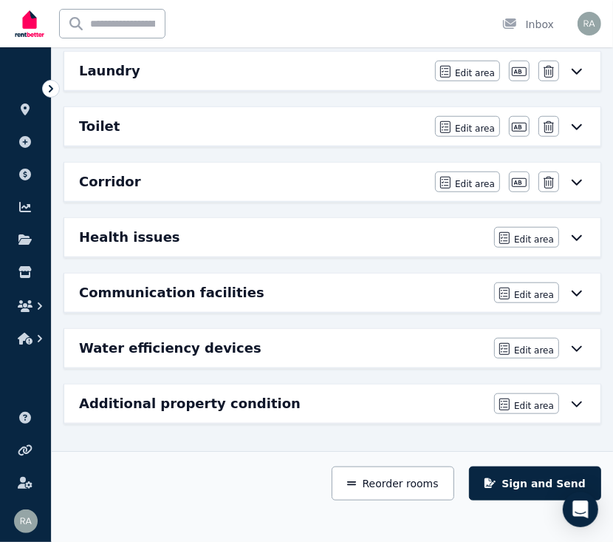
click at [150, 218] on div "Health issues Edit area Edit area" at bounding box center [332, 237] width 536 height 38
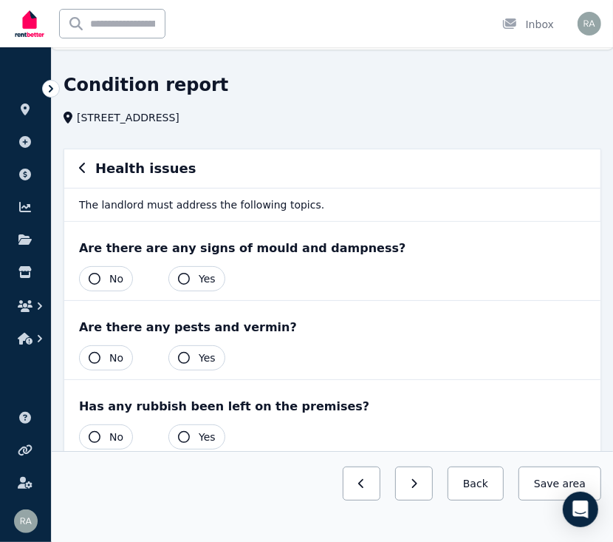
scroll to position [99, 0]
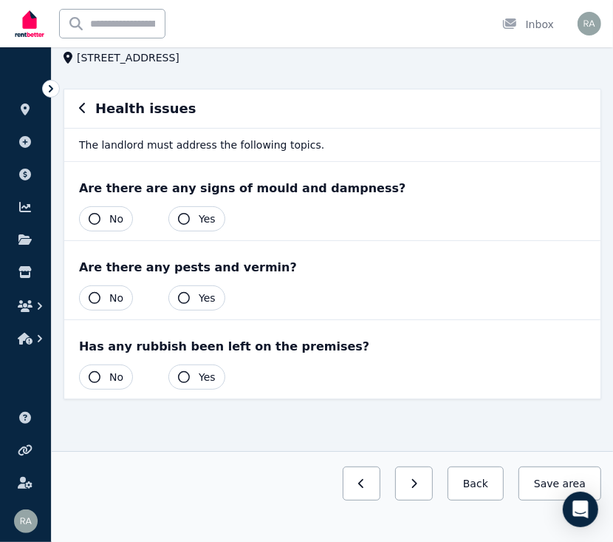
click at [100, 215] on button "No" at bounding box center [106, 218] width 54 height 25
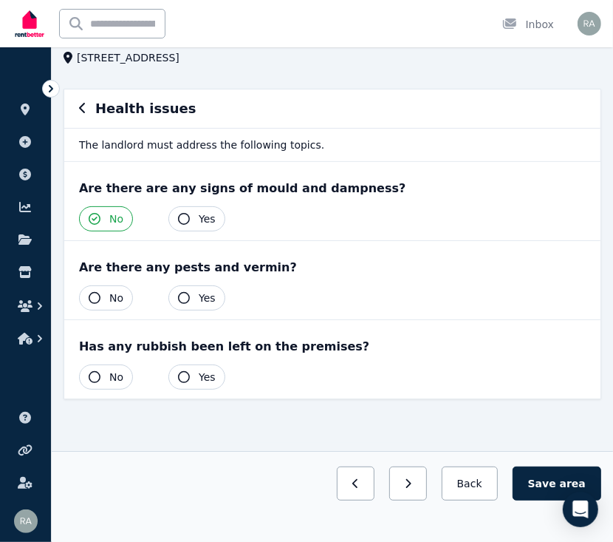
click at [114, 293] on span "No" at bounding box center [116, 297] width 14 height 15
click at [191, 376] on button "Yes" at bounding box center [196, 376] width 57 height 25
click at [191, 380] on button "Yes" at bounding box center [196, 376] width 57 height 25
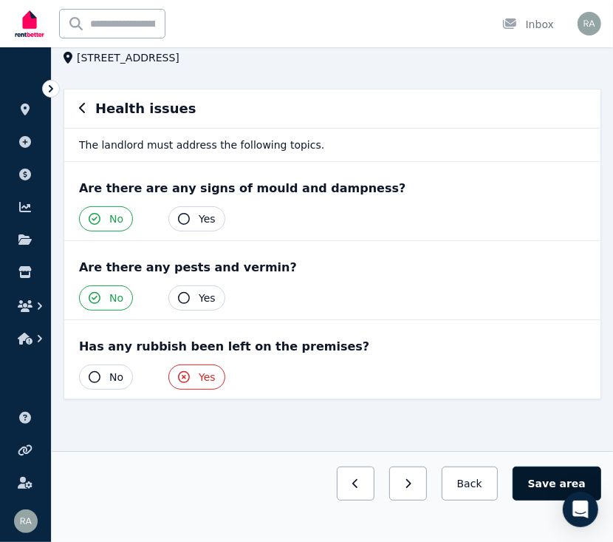
click at [532, 482] on button "Save area" at bounding box center [557, 483] width 89 height 34
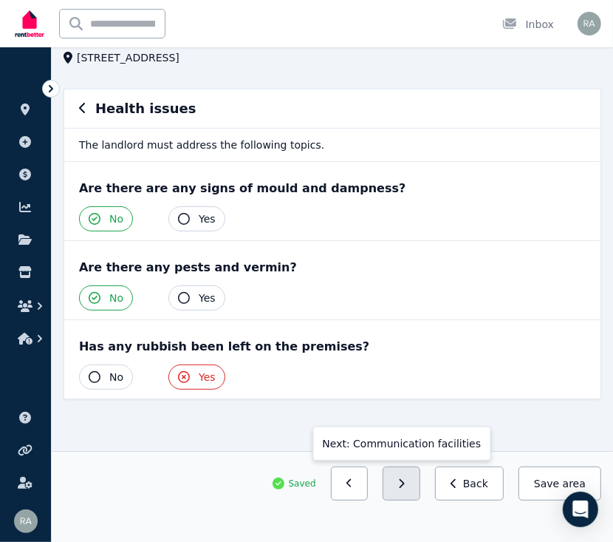
click at [407, 478] on button "button" at bounding box center [402, 483] width 38 height 34
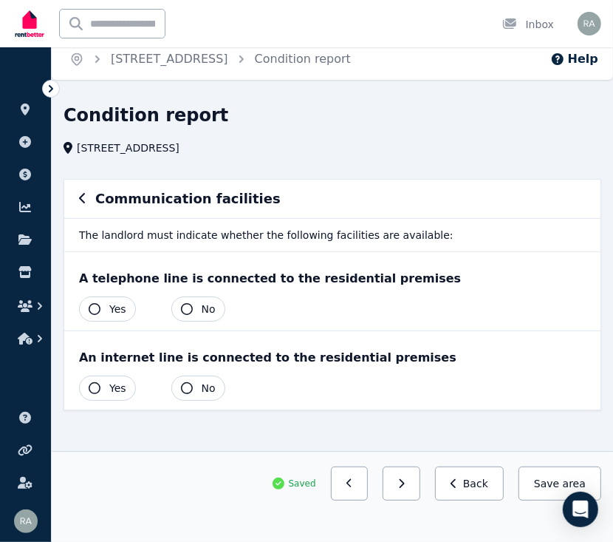
scroll to position [20, 0]
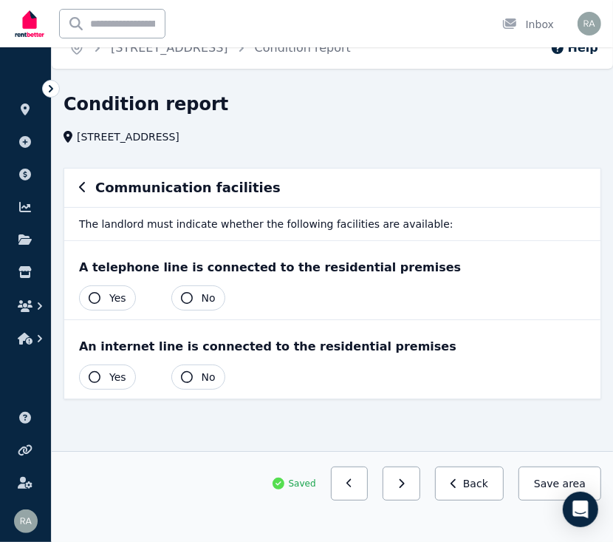
click at [189, 301] on button "No" at bounding box center [198, 297] width 54 height 25
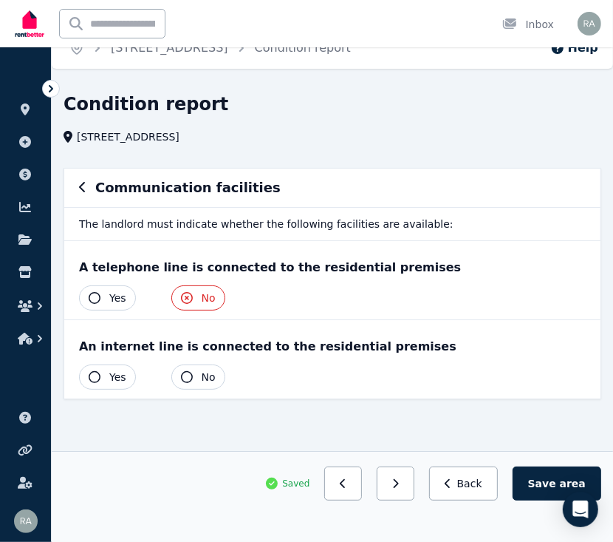
click at [202, 375] on span "No" at bounding box center [209, 376] width 14 height 15
click at [554, 472] on button "Save area" at bounding box center [557, 483] width 89 height 34
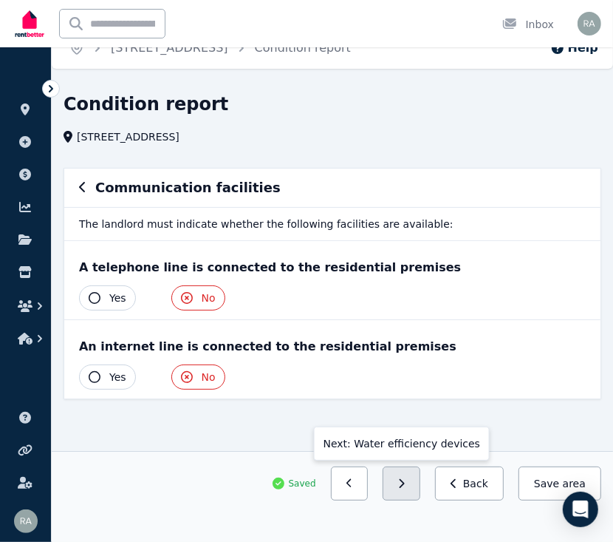
click at [417, 477] on button "button" at bounding box center [402, 483] width 38 height 34
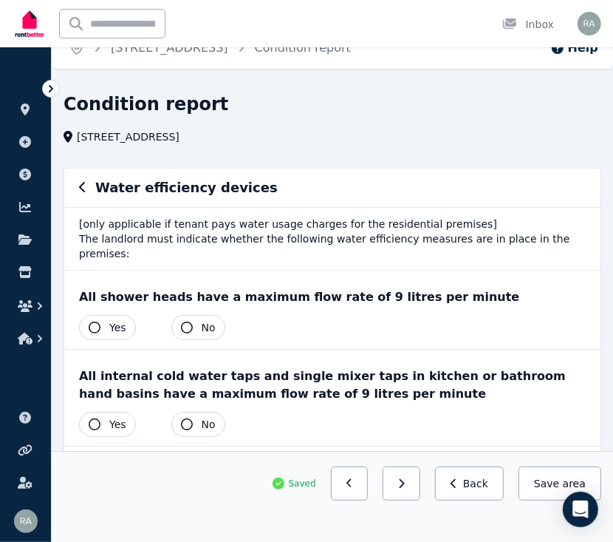
click at [98, 321] on icon "button" at bounding box center [95, 327] width 12 height 12
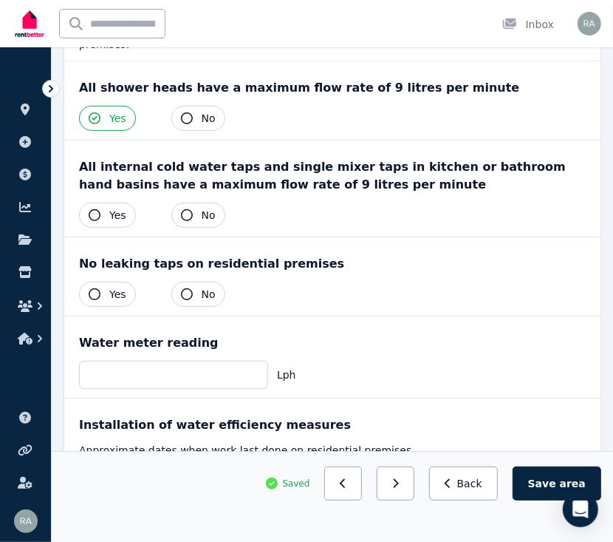
scroll to position [231, 0]
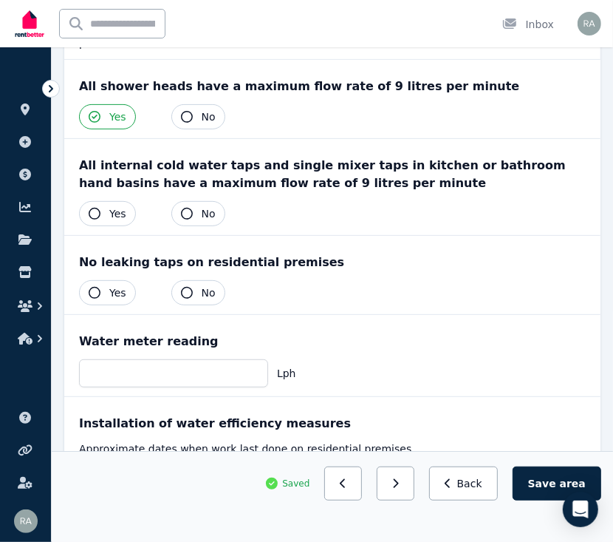
click at [88, 201] on button "Yes" at bounding box center [107, 213] width 57 height 25
click at [195, 280] on button "No" at bounding box center [198, 292] width 54 height 25
click at [127, 280] on button "Yes" at bounding box center [107, 292] width 57 height 25
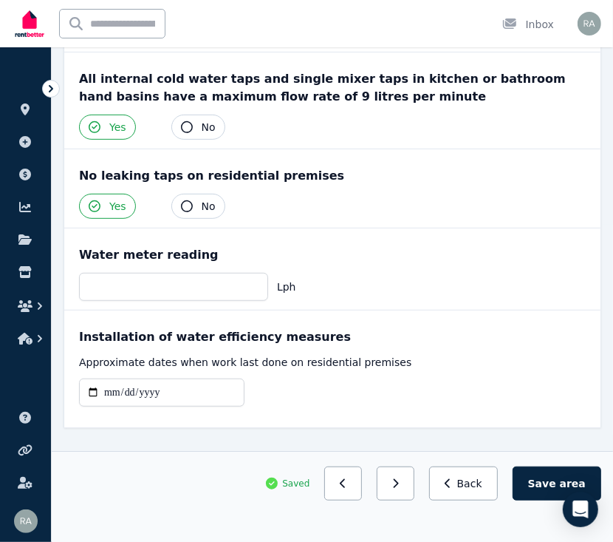
scroll to position [330, 0]
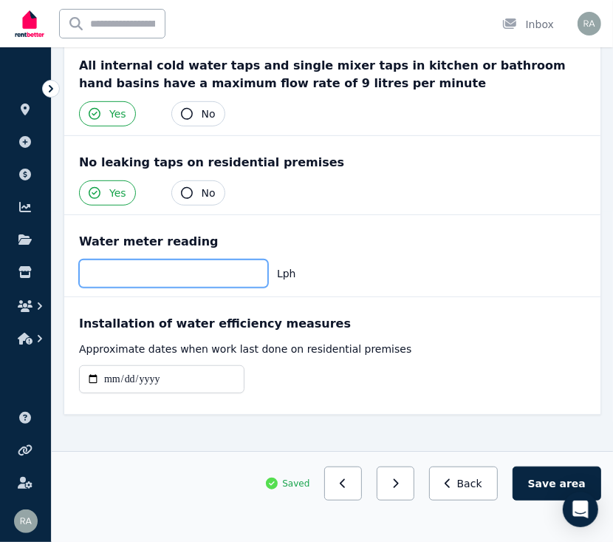
click at [217, 259] on input "number" at bounding box center [173, 273] width 189 height 28
click at [416, 269] on div "Lph" at bounding box center [332, 273] width 507 height 28
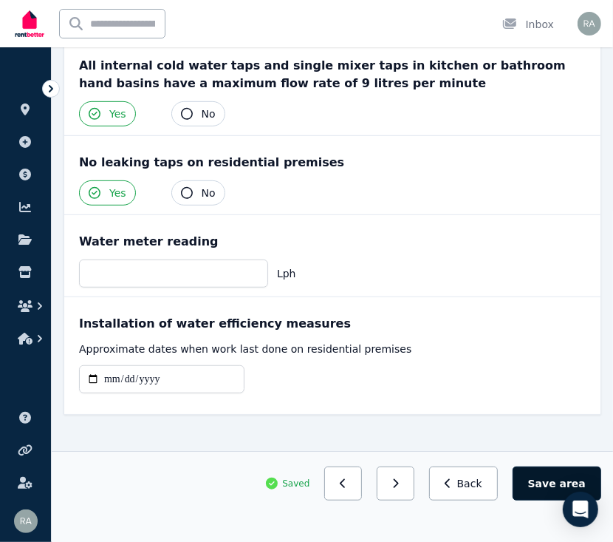
click at [539, 489] on button "Save area" at bounding box center [557, 483] width 89 height 34
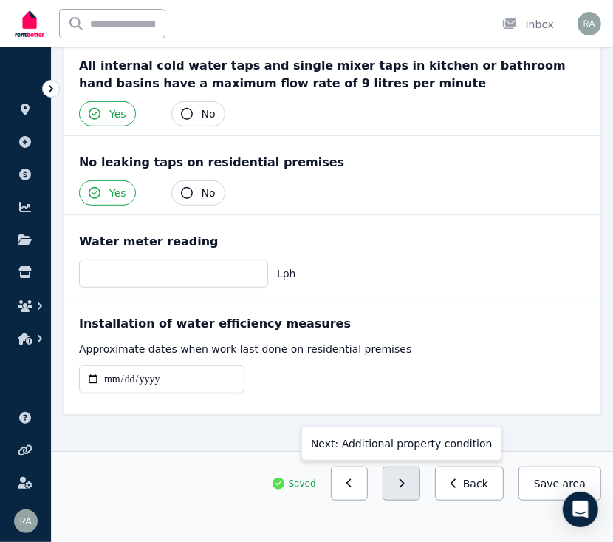
click at [402, 486] on button "button" at bounding box center [402, 483] width 38 height 34
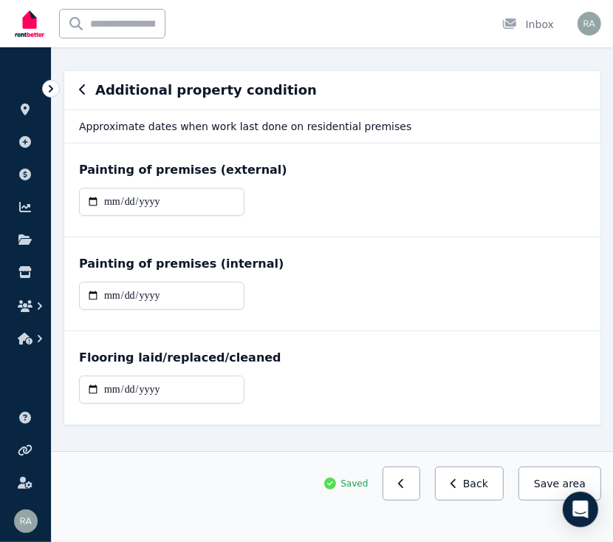
scroll to position [112, 0]
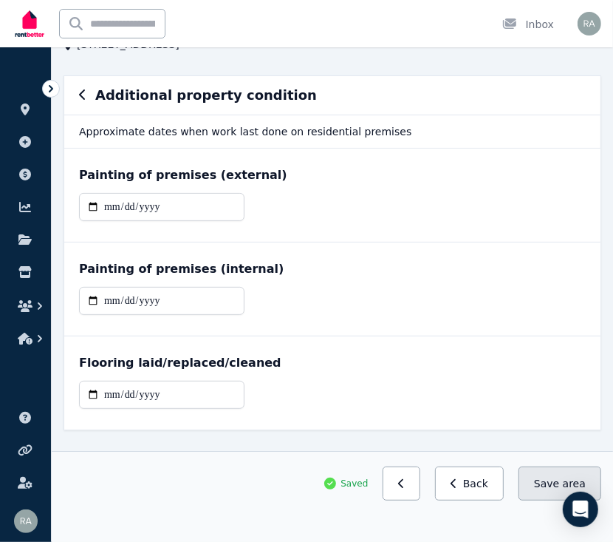
click at [547, 491] on button "Save area" at bounding box center [560, 483] width 83 height 34
click at [77, 91] on div "Additional property condition" at bounding box center [332, 95] width 536 height 38
click at [83, 96] on icon "button" at bounding box center [82, 95] width 7 height 12
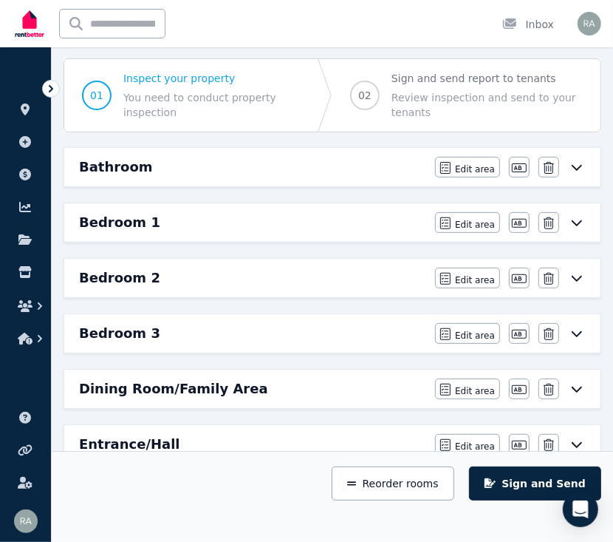
scroll to position [125, 0]
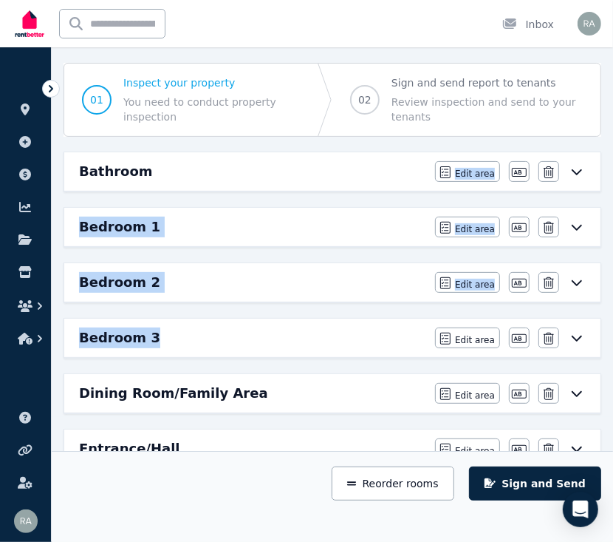
drag, startPoint x: 209, startPoint y: 173, endPoint x: 201, endPoint y: 346, distance: 173.1
click at [201, 346] on div "Bathroom Edit area Edit area Edit name Delete Bedroom 1 Edit area Edit area Edi…" at bounding box center [333, 531] width 550 height 761
click at [363, 483] on button "Reorder rooms" at bounding box center [393, 483] width 122 height 34
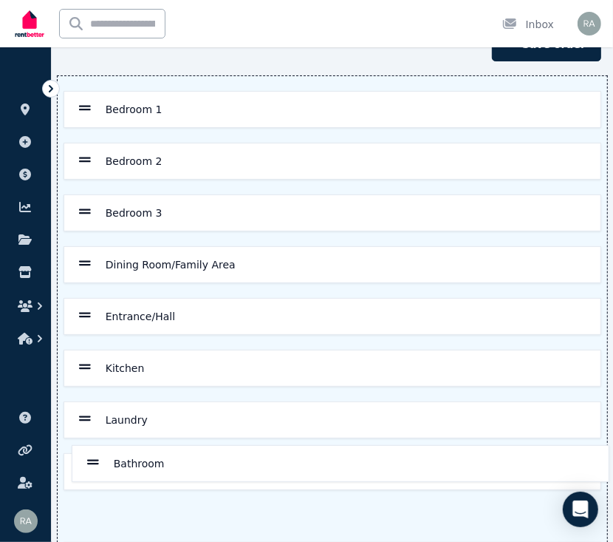
scroll to position [146, 0]
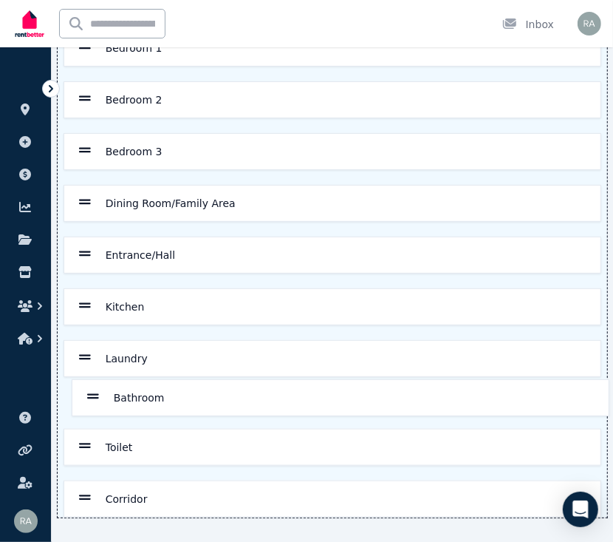
drag, startPoint x: 83, startPoint y: 179, endPoint x: 91, endPoint y: 403, distance: 224.7
click at [91, 403] on div "Bathroom Bedroom 1 Bedroom 2 Bedroom 3 Dining Room/Family Area Entrance/Hall Ki…" at bounding box center [333, 266] width 550 height 502
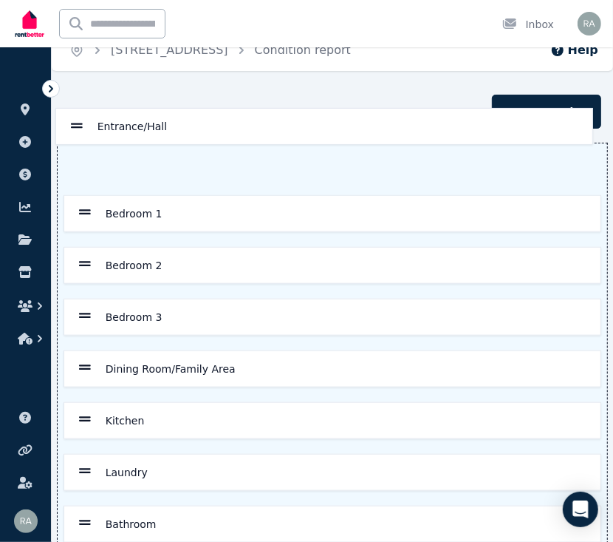
scroll to position [16, 0]
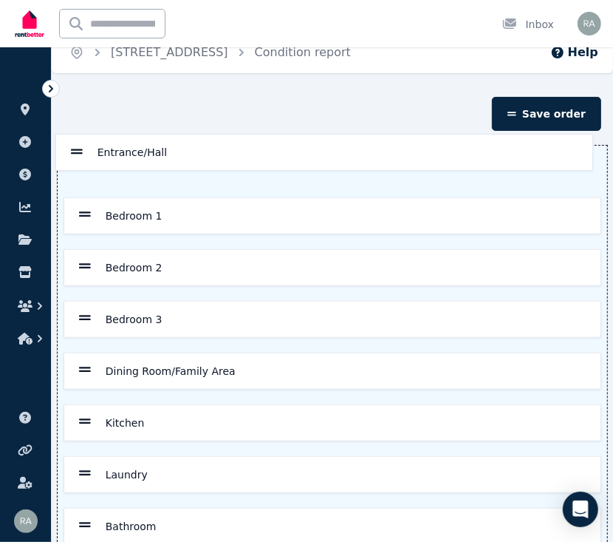
drag, startPoint x: 79, startPoint y: 354, endPoint x: 70, endPoint y: 148, distance: 205.6
click at [70, 148] on div "Bedroom 1 Bedroom 2 Bedroom 3 Dining Room/Family Area Entrance/Hall Kitchen Lau…" at bounding box center [333, 397] width 550 height 502
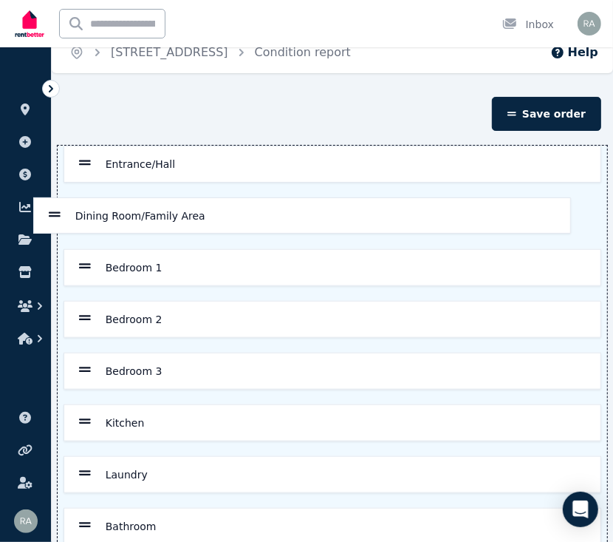
drag, startPoint x: 89, startPoint y: 366, endPoint x: 58, endPoint y: 197, distance: 172.6
click at [58, 197] on div "Entrance/Hall Bedroom 1 Bedroom 2 Bedroom 3 Dining Room/Family Area Kitchen Lau…" at bounding box center [333, 397] width 550 height 502
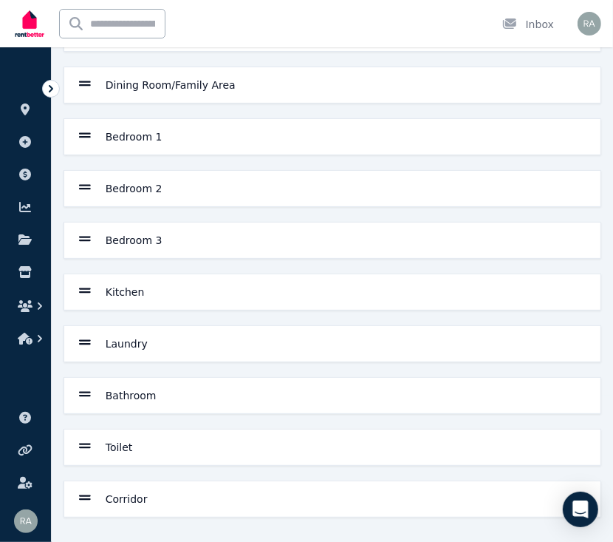
scroll to position [0, 0]
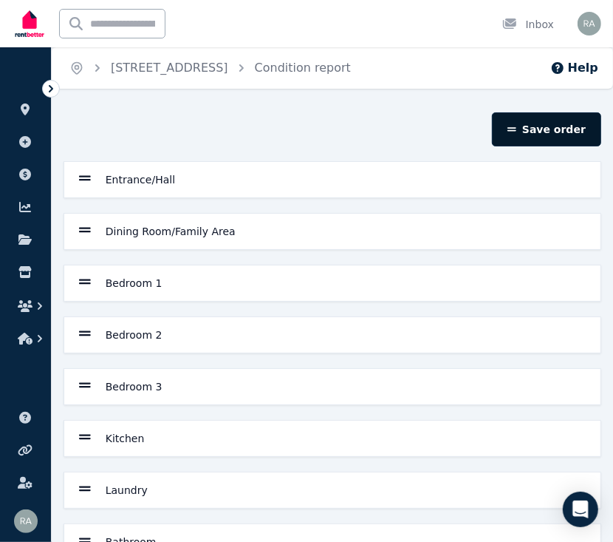
click at [575, 128] on button "Save order" at bounding box center [546, 129] width 109 height 34
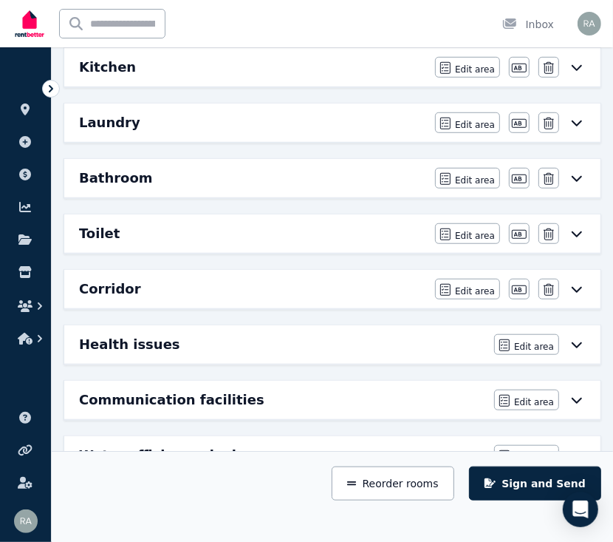
scroll to position [516, 0]
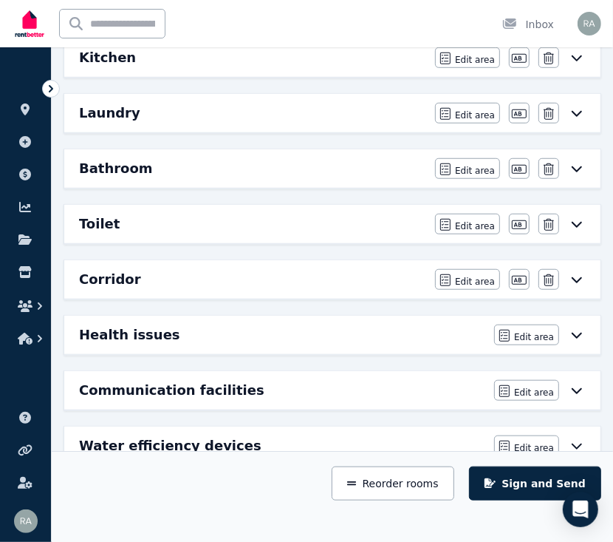
click at [146, 216] on div "Toilet" at bounding box center [252, 224] width 347 height 21
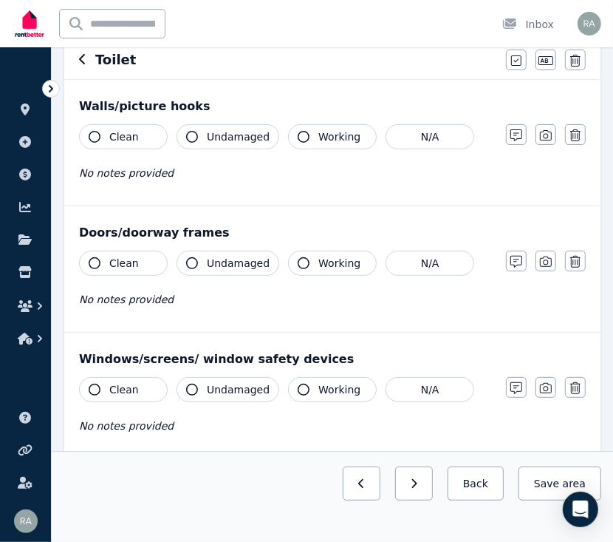
scroll to position [0, 0]
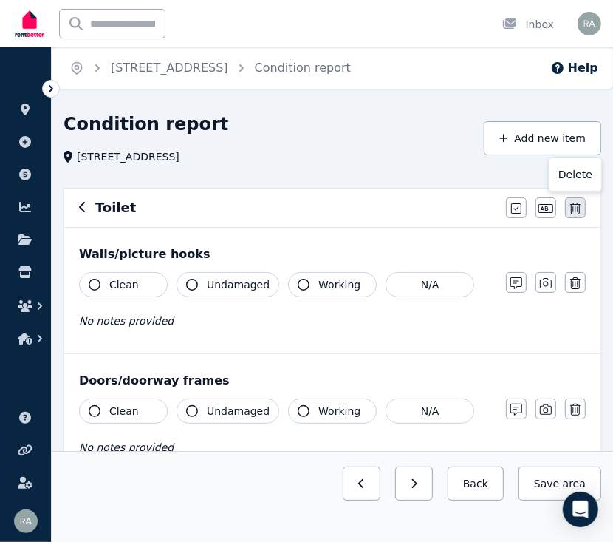
click at [578, 208] on icon "button" at bounding box center [575, 208] width 10 height 12
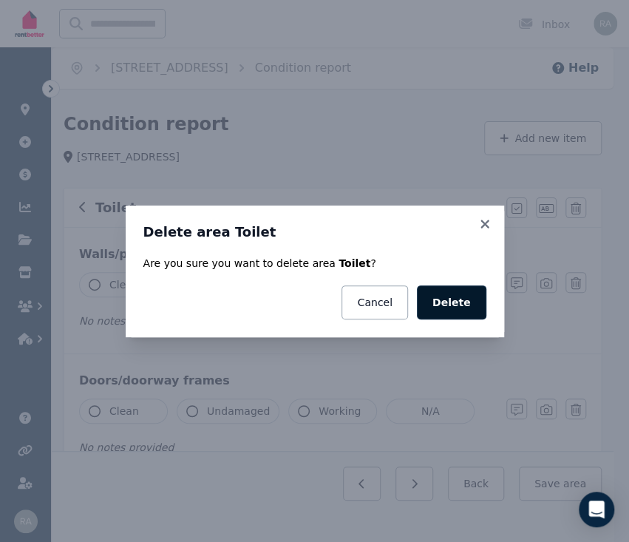
click at [457, 293] on button "Delete" at bounding box center [451, 302] width 69 height 34
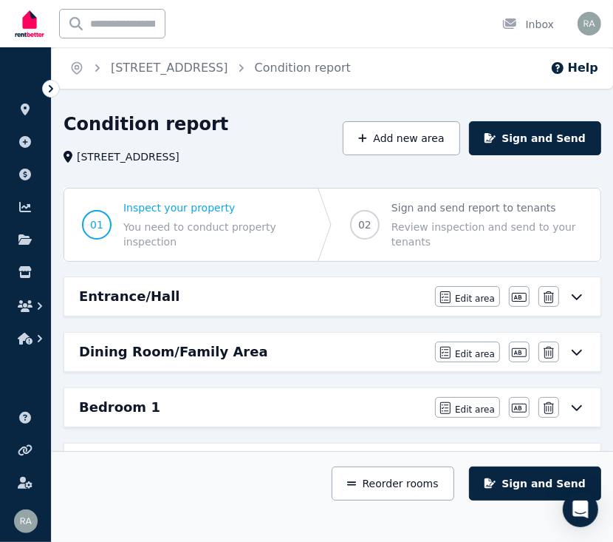
click at [49, 89] on icon at bounding box center [51, 88] width 15 height 15
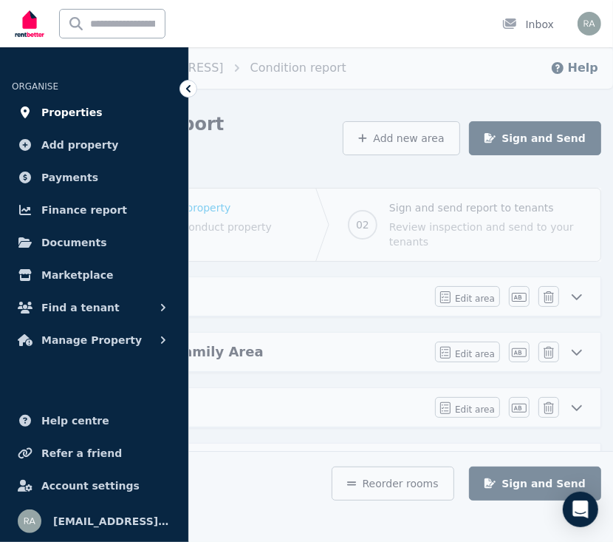
click at [62, 115] on span "Properties" at bounding box center [71, 112] width 61 height 18
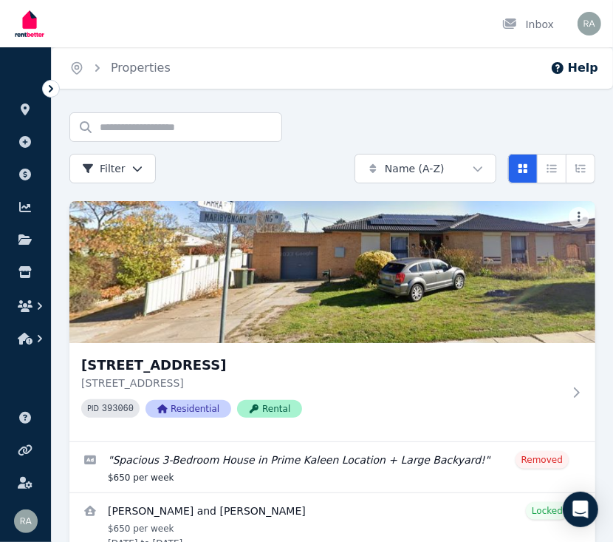
scroll to position [79, 0]
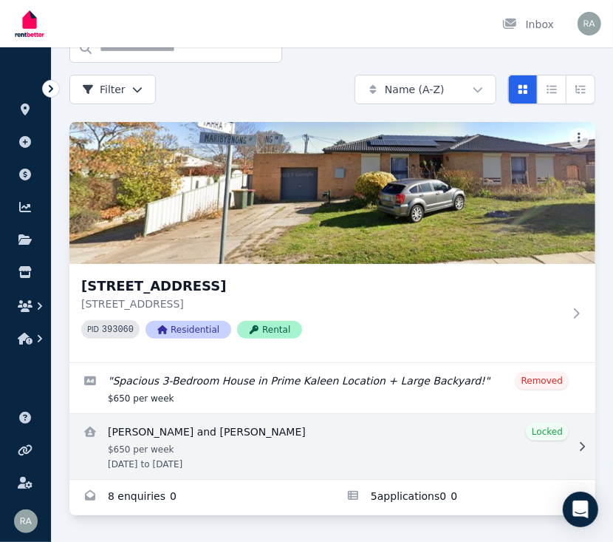
click at [221, 433] on link "View details for Glenn Rohrlach and Samantha Wren" at bounding box center [332, 446] width 526 height 65
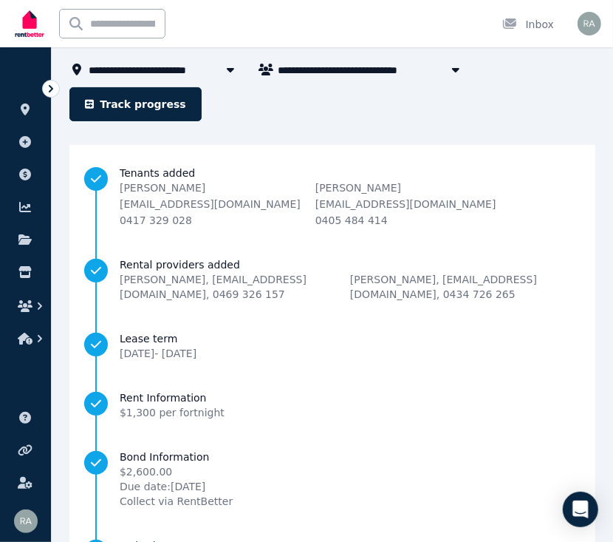
scroll to position [88, 0]
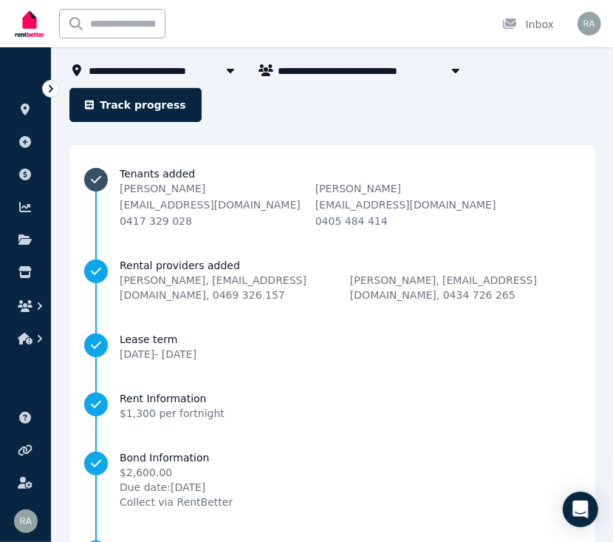
click at [152, 166] on span "Tenants added" at bounding box center [308, 173] width 377 height 15
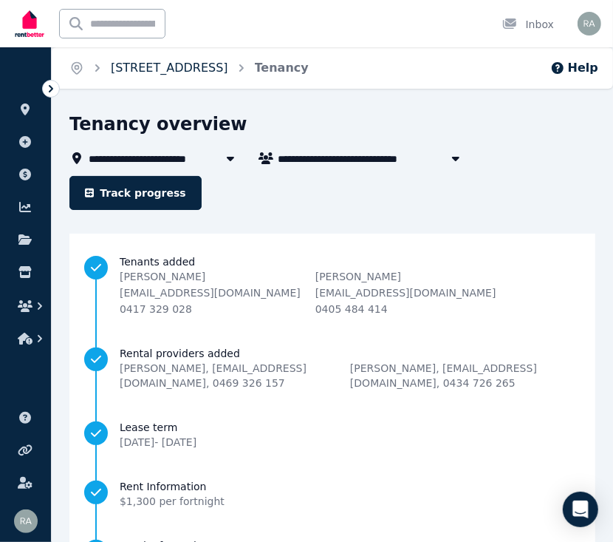
click at [154, 71] on link "96 Maribyrnong Ave, Kaleen" at bounding box center [169, 68] width 117 height 14
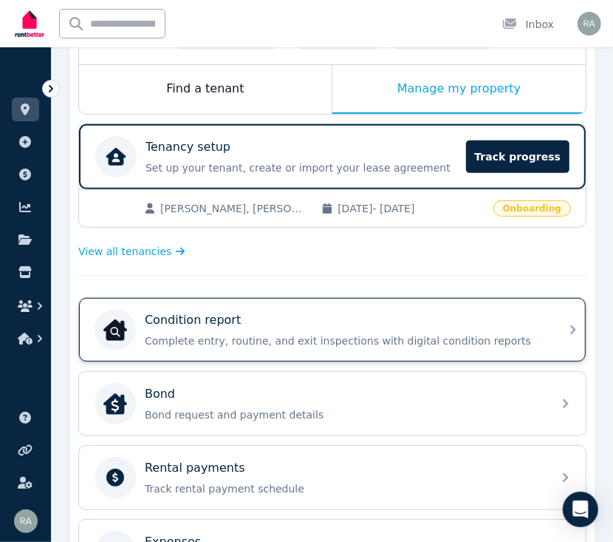
scroll to position [226, 0]
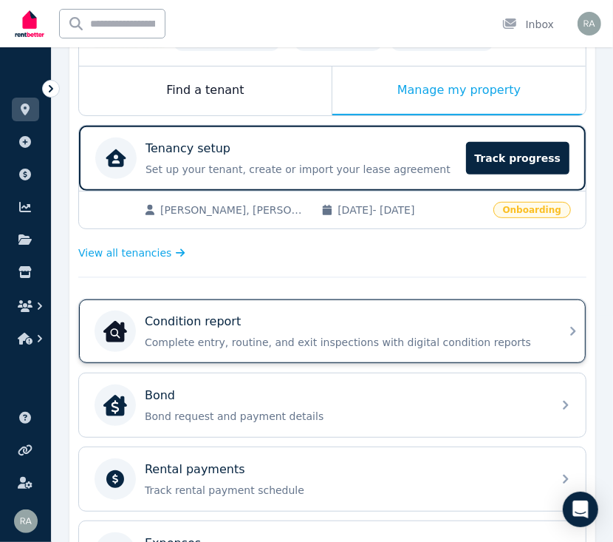
click at [457, 316] on div "Condition report" at bounding box center [344, 322] width 399 height 18
